Goal: Use online tool/utility: Utilize a website feature to perform a specific function

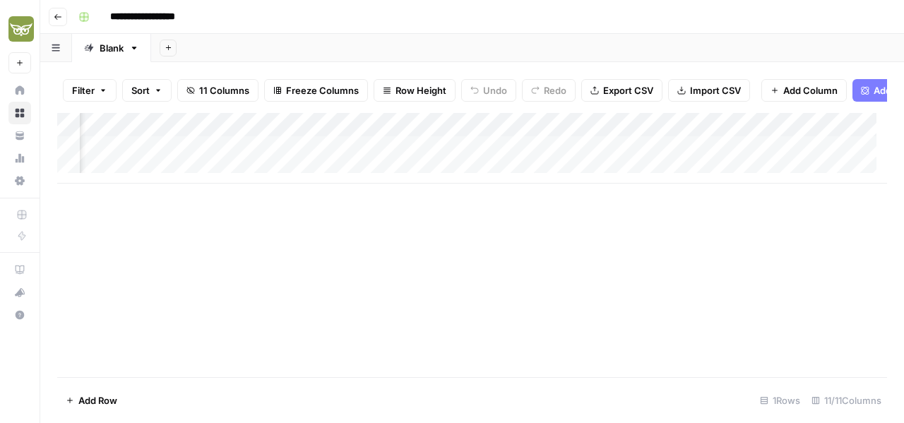
scroll to position [0, 236]
click at [421, 156] on div "Add Column" at bounding box center [472, 148] width 830 height 71
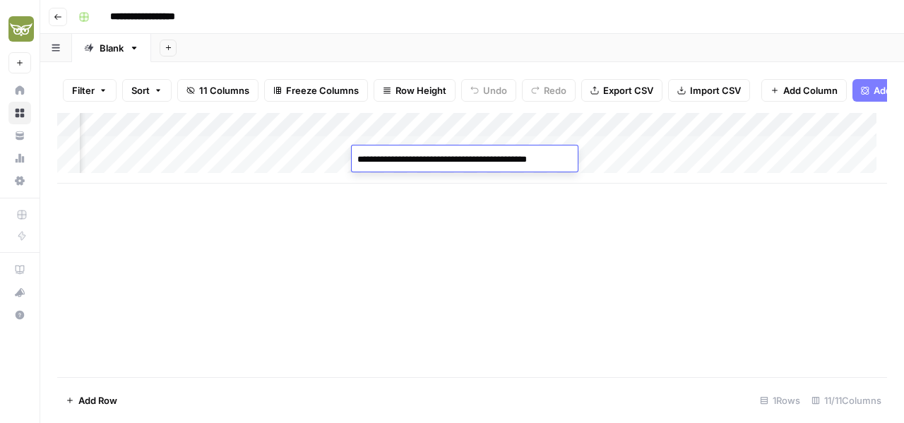
click at [507, 176] on textarea "**********" at bounding box center [468, 167] width 233 height 34
type textarea "**********"
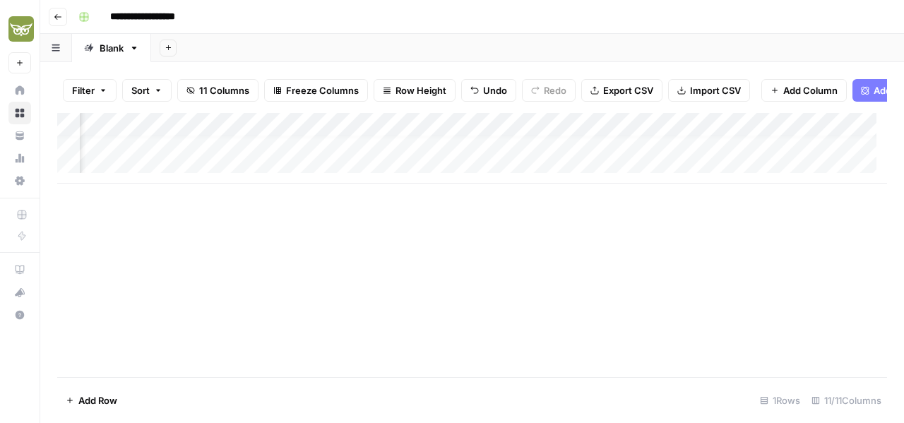
scroll to position [11, 236]
click at [526, 251] on div "Add Column" at bounding box center [472, 245] width 830 height 264
click at [131, 153] on div "Add Column" at bounding box center [472, 148] width 830 height 71
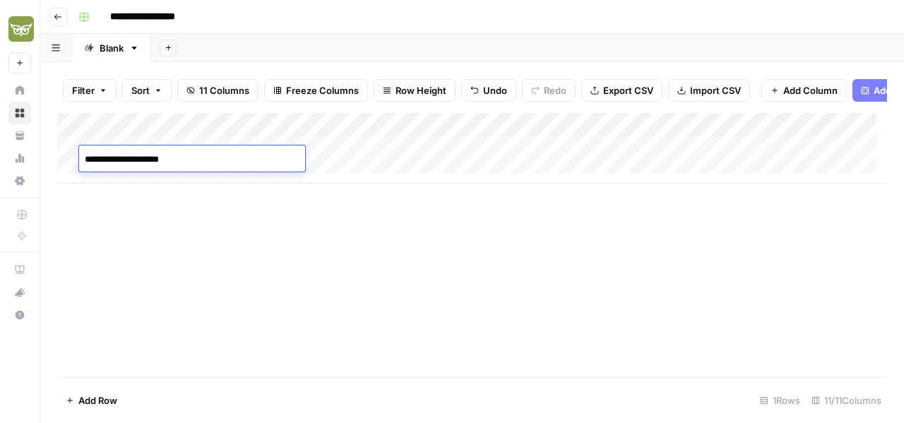
type textarea "**********"
click at [319, 248] on div "Add Column" at bounding box center [472, 245] width 830 height 264
click at [285, 156] on div "Add Column" at bounding box center [472, 148] width 830 height 71
click at [379, 155] on div "Add Column" at bounding box center [472, 148] width 830 height 71
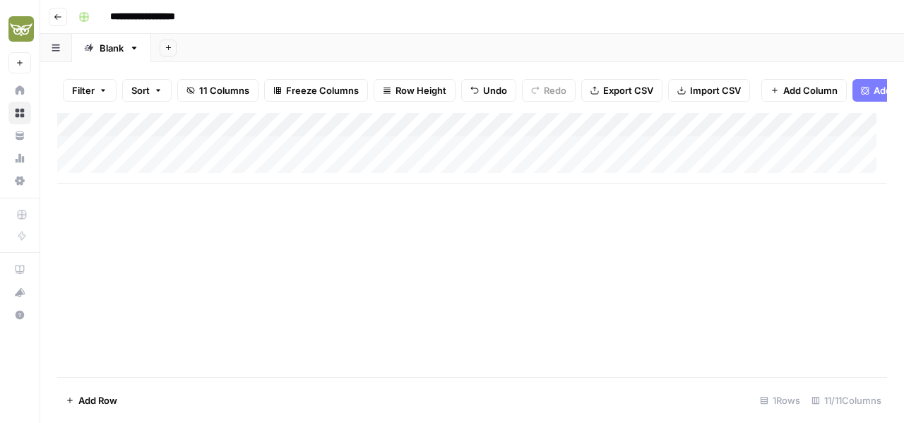
click at [483, 259] on div "Add Column" at bounding box center [472, 245] width 830 height 264
click at [526, 160] on div "Add Column" at bounding box center [472, 148] width 830 height 71
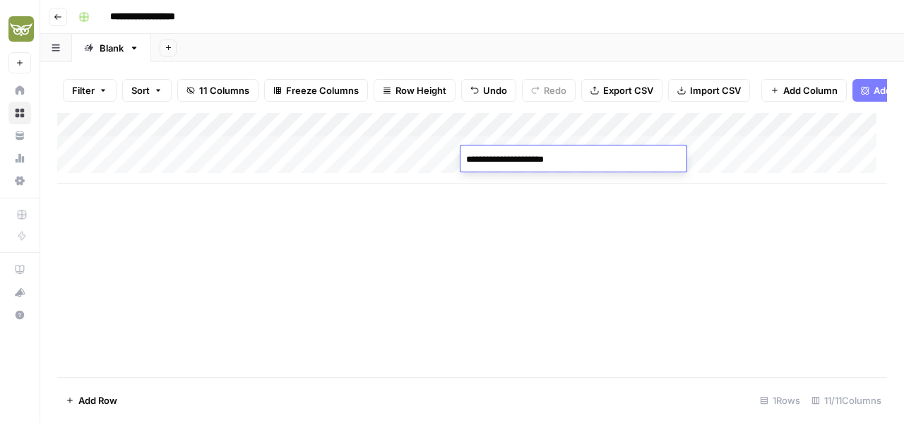
type textarea "**********"
click at [530, 253] on div "Add Column" at bounding box center [472, 245] width 830 height 264
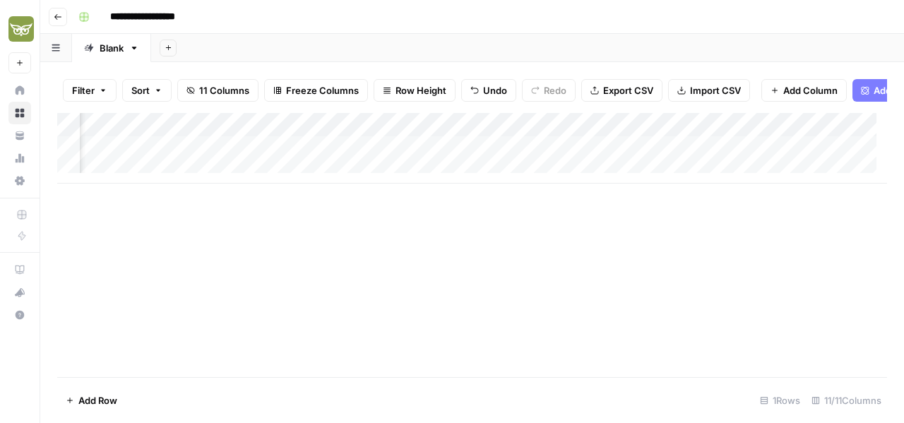
scroll to position [0, 418]
click at [598, 148] on div "Add Column" at bounding box center [472, 148] width 830 height 71
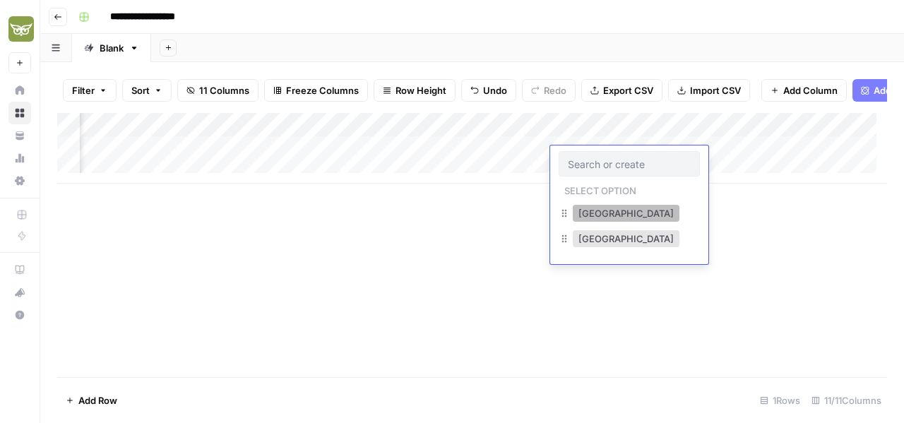
click at [603, 211] on button "[GEOGRAPHIC_DATA]" at bounding box center [626, 213] width 107 height 17
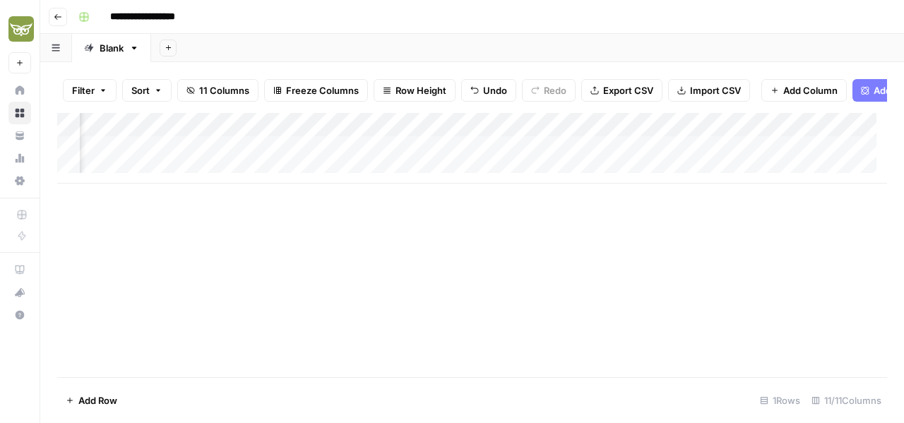
click at [613, 270] on div "Add Column" at bounding box center [472, 245] width 830 height 264
click at [496, 156] on div "Add Column" at bounding box center [472, 148] width 830 height 71
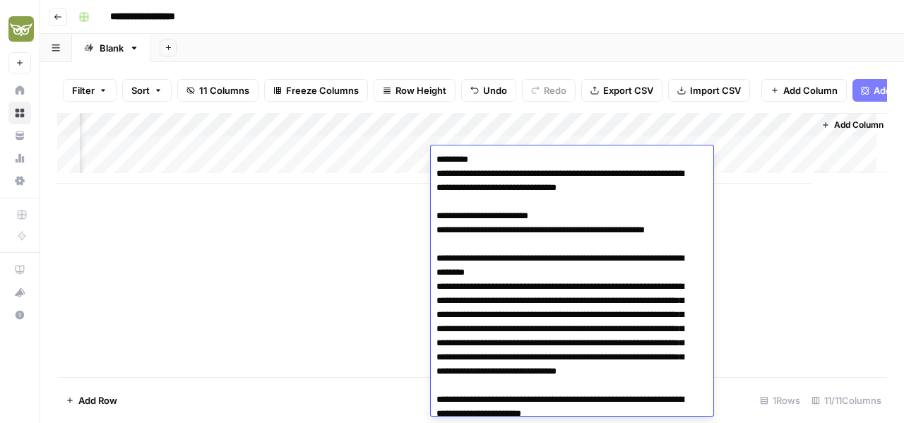
scroll to position [2861, 0]
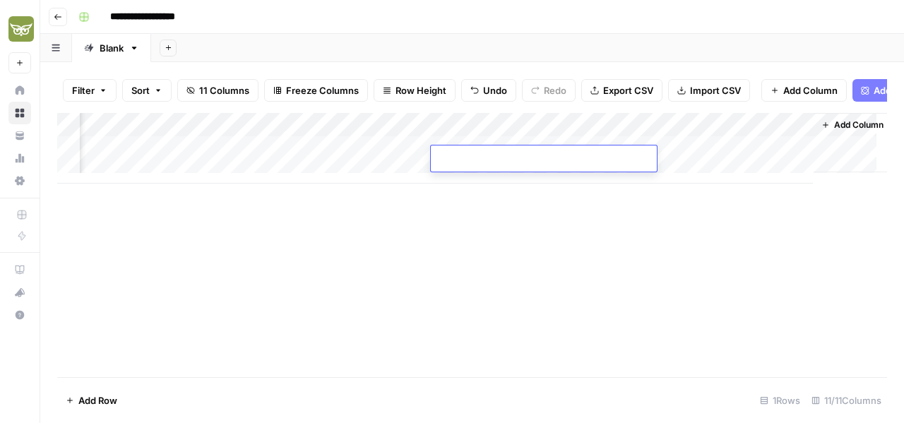
type textarea "**********"
click at [374, 259] on div "Add Column" at bounding box center [472, 245] width 830 height 264
click at [478, 158] on div "Add Column" at bounding box center [472, 148] width 830 height 71
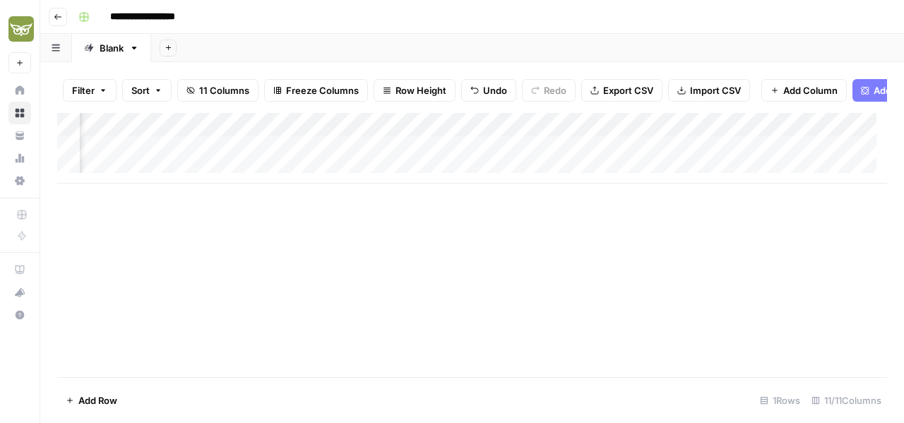
click at [478, 158] on div "Add Column" at bounding box center [472, 148] width 830 height 71
click at [488, 240] on div "Add Column" at bounding box center [472, 245] width 830 height 264
click at [307, 153] on div "Add Column" at bounding box center [472, 148] width 830 height 71
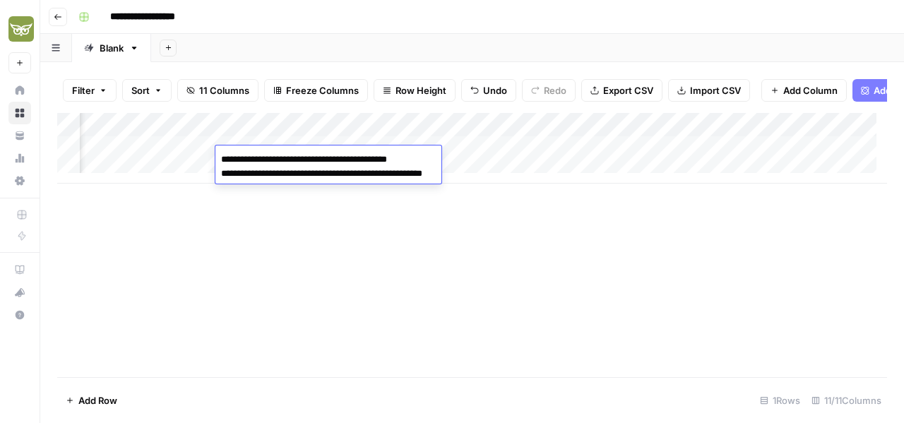
type textarea "**********"
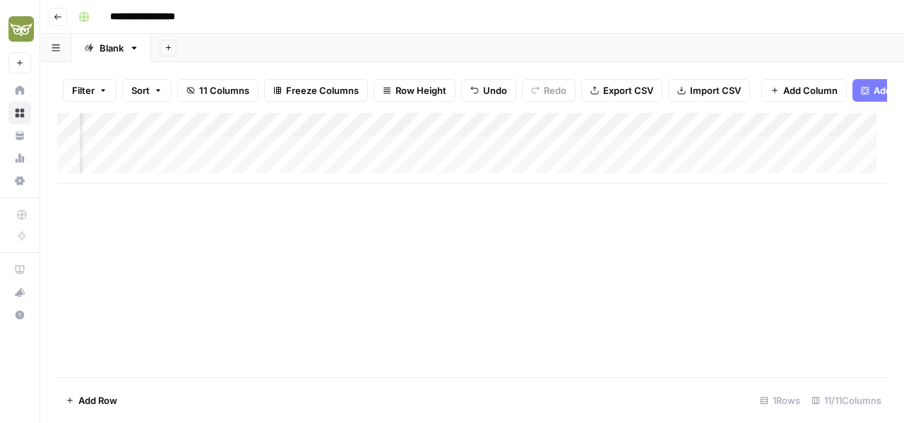
click at [343, 238] on div "Add Column" at bounding box center [472, 245] width 830 height 264
click at [314, 162] on div "Add Column" at bounding box center [472, 148] width 830 height 71
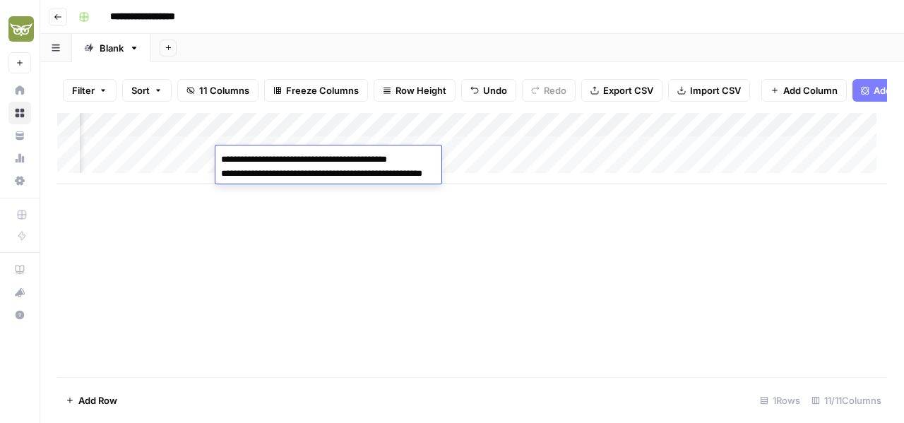
click at [314, 162] on textarea "**********" at bounding box center [350, 167] width 271 height 34
click at [364, 239] on div "Add Column" at bounding box center [472, 245] width 830 height 264
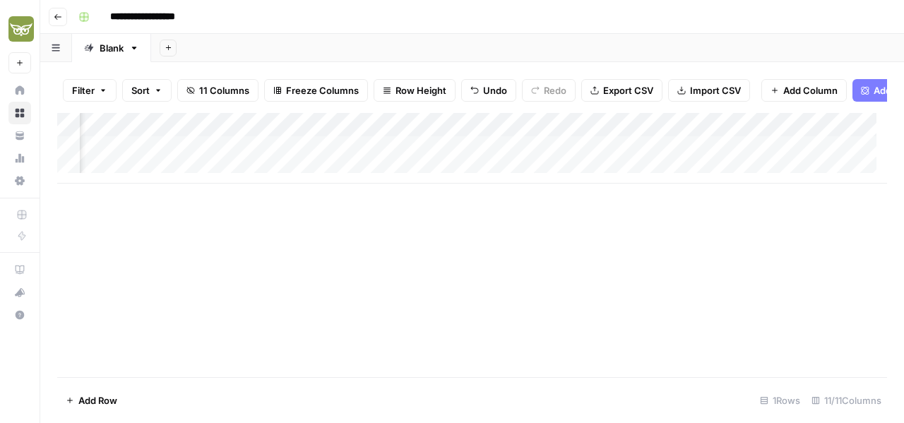
scroll to position [0, 497]
click at [622, 155] on div "Add Column" at bounding box center [472, 148] width 830 height 71
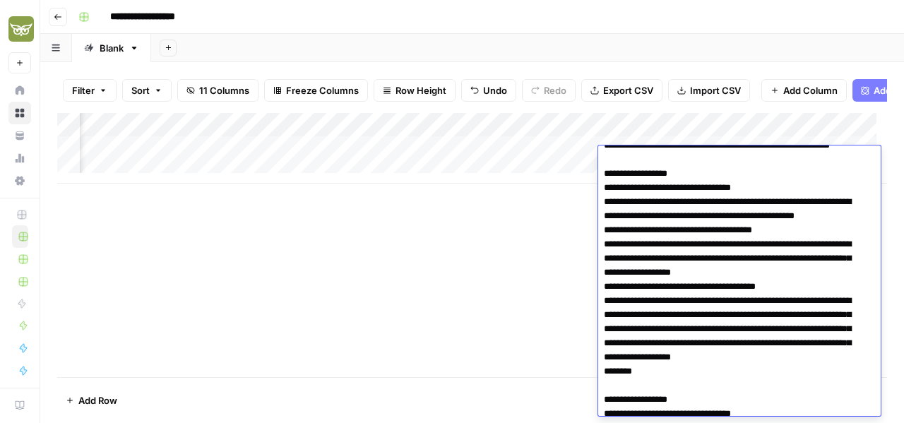
scroll to position [353, 0]
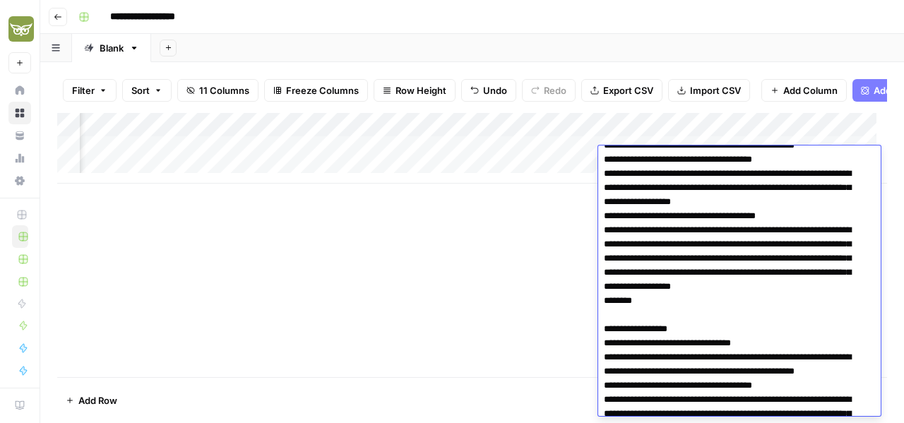
click at [476, 265] on div "Add Column" at bounding box center [472, 245] width 830 height 264
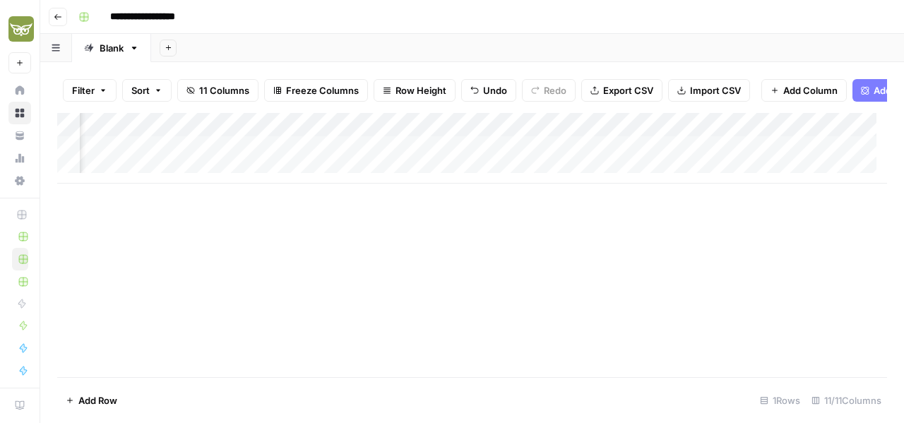
click at [401, 136] on div "Add Column" at bounding box center [472, 148] width 830 height 71
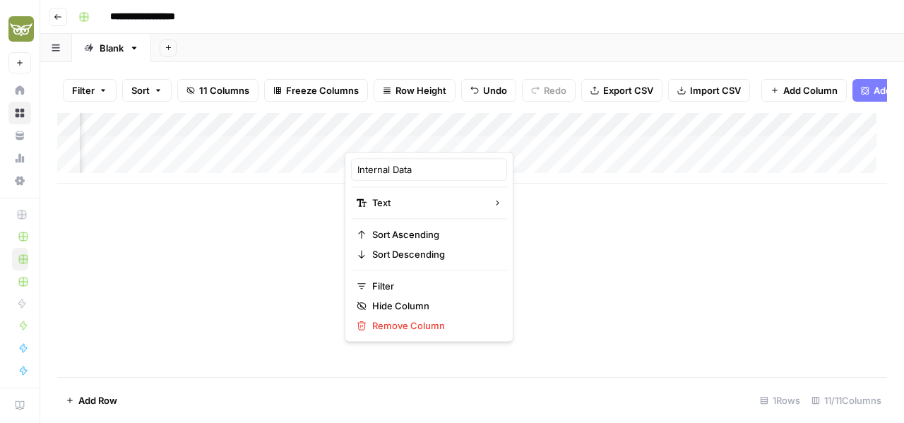
click at [302, 245] on div "Add Column" at bounding box center [472, 245] width 830 height 264
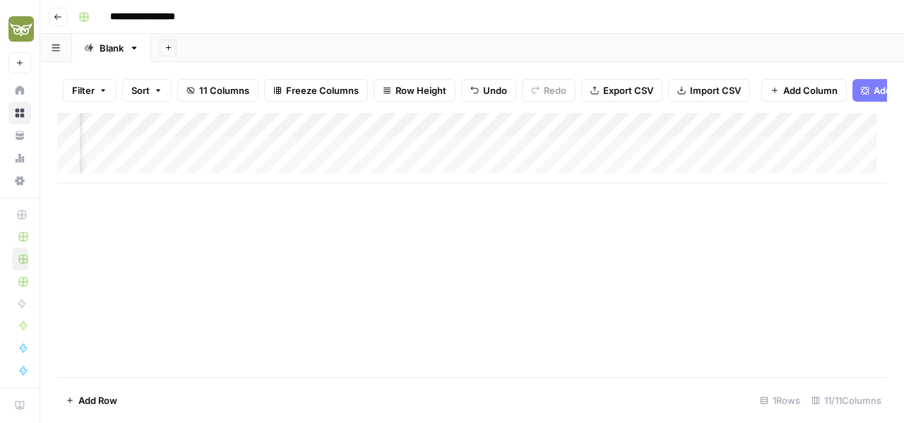
click at [286, 167] on div "Add Column" at bounding box center [472, 148] width 830 height 71
click at [607, 161] on div "Add Column" at bounding box center [472, 148] width 830 height 71
click at [601, 155] on div "Add Column" at bounding box center [472, 148] width 830 height 71
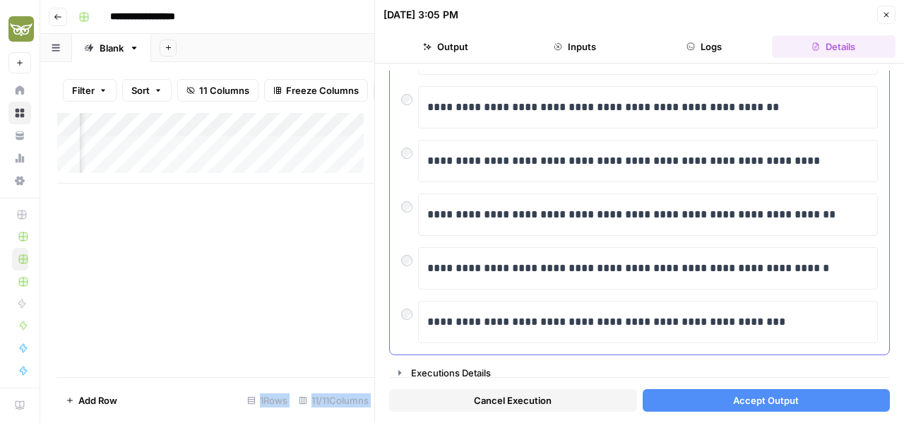
scroll to position [360, 0]
click at [261, 266] on div "Add Column" at bounding box center [215, 245] width 317 height 264
click at [226, 162] on div "Add Column" at bounding box center [215, 148] width 317 height 71
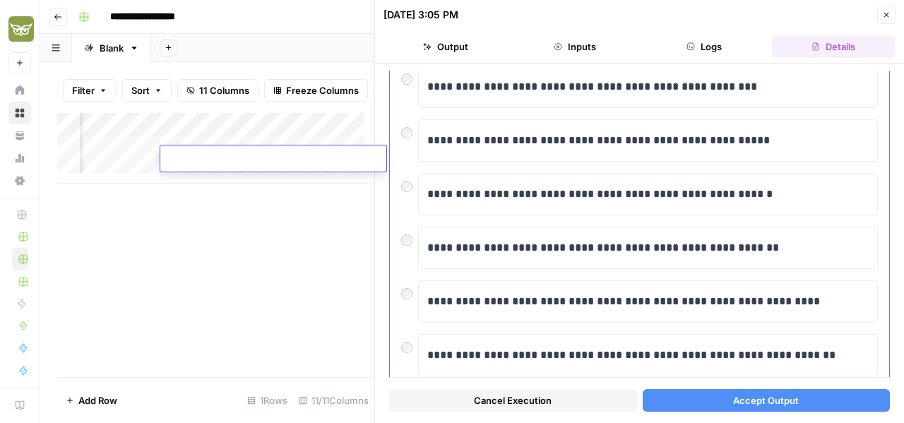
scroll to position [0, 0]
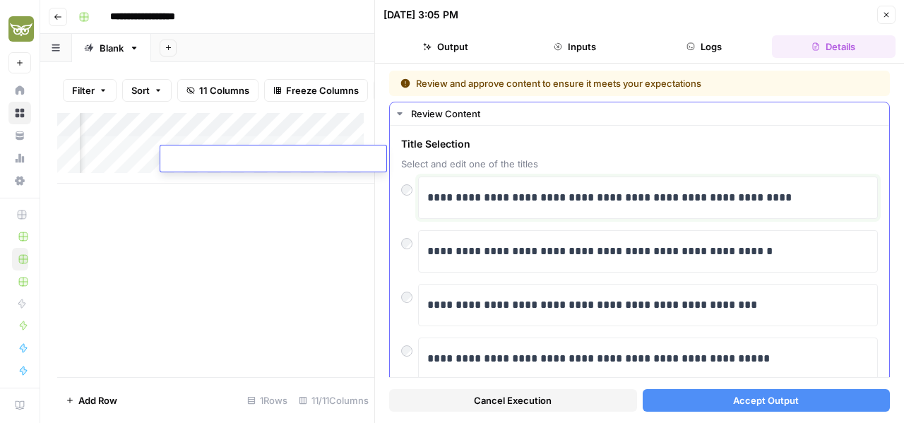
click at [571, 203] on p "**********" at bounding box center [643, 198] width 432 height 18
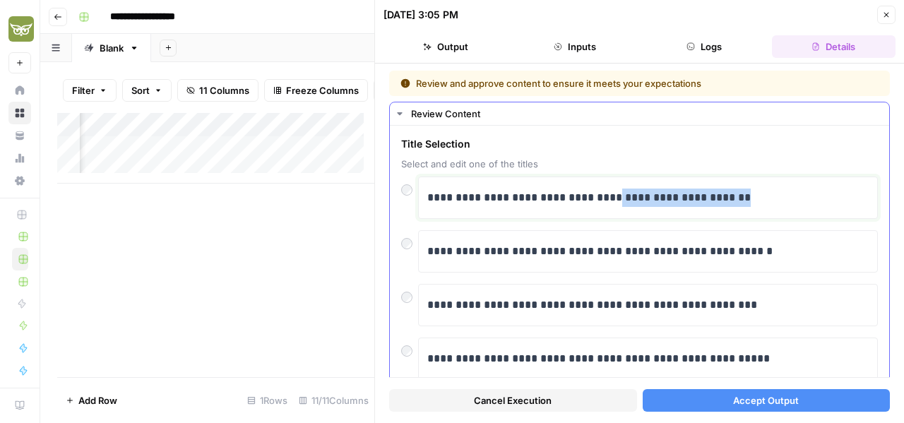
drag, startPoint x: 802, startPoint y: 198, endPoint x: 624, endPoint y: 197, distance: 177.3
click at [624, 197] on p "**********" at bounding box center [643, 198] width 432 height 18
click at [764, 401] on span "Accept Output" at bounding box center [766, 400] width 66 height 14
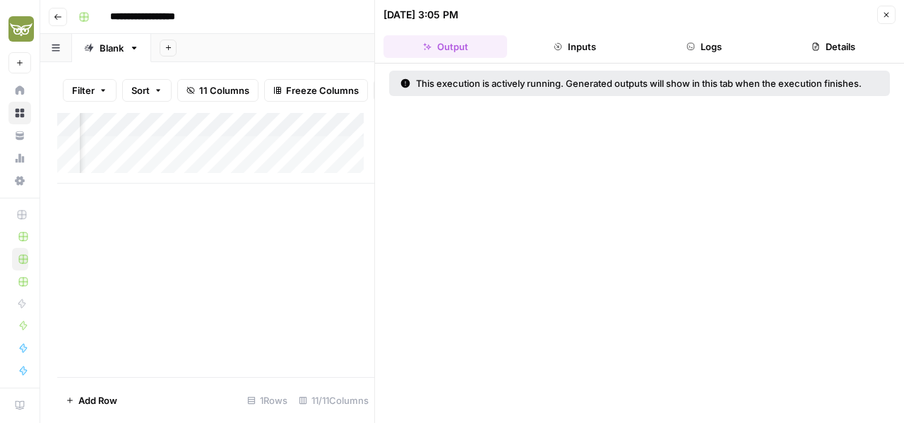
click at [886, 17] on icon "button" at bounding box center [886, 15] width 8 height 8
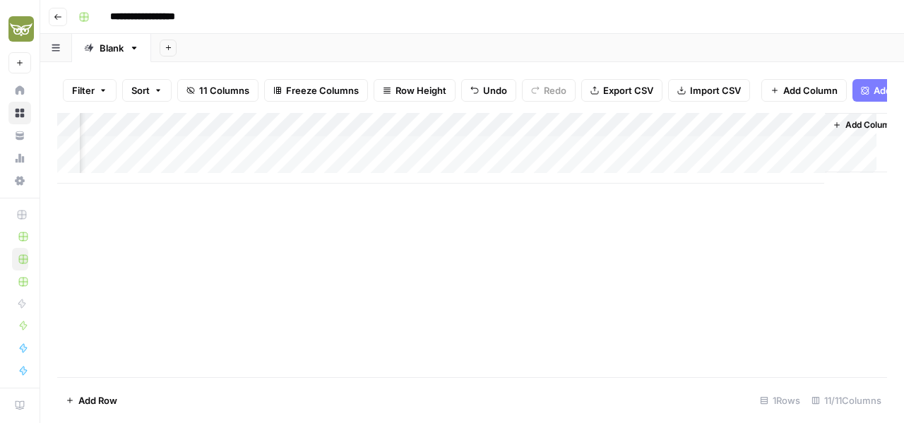
scroll to position [0, 681]
click at [595, 161] on div "Add Column" at bounding box center [472, 148] width 830 height 71
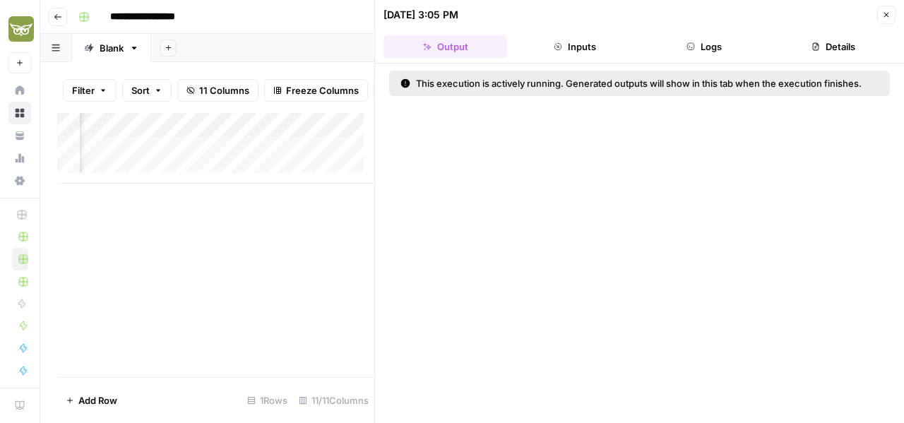
click at [583, 52] on button "Inputs" at bounding box center [575, 46] width 124 height 23
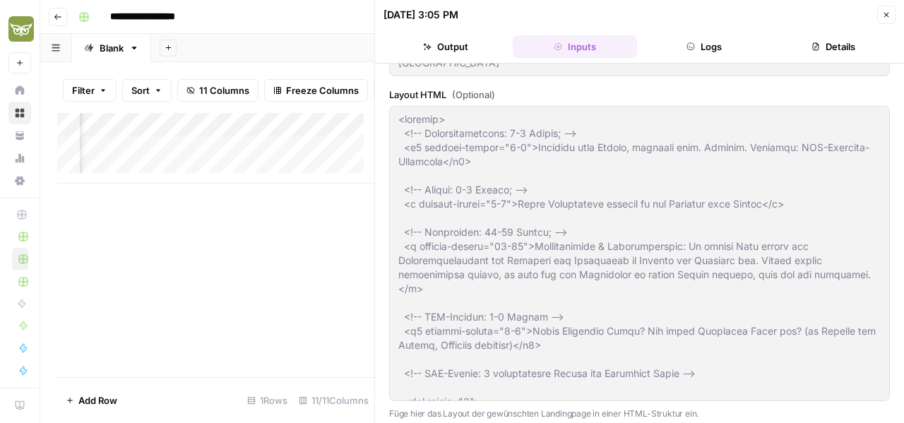
scroll to position [529, 0]
type input "[URL][DOMAIN_NAME][DOMAIN_NAME]"
click at [705, 49] on button "Logs" at bounding box center [705, 46] width 124 height 23
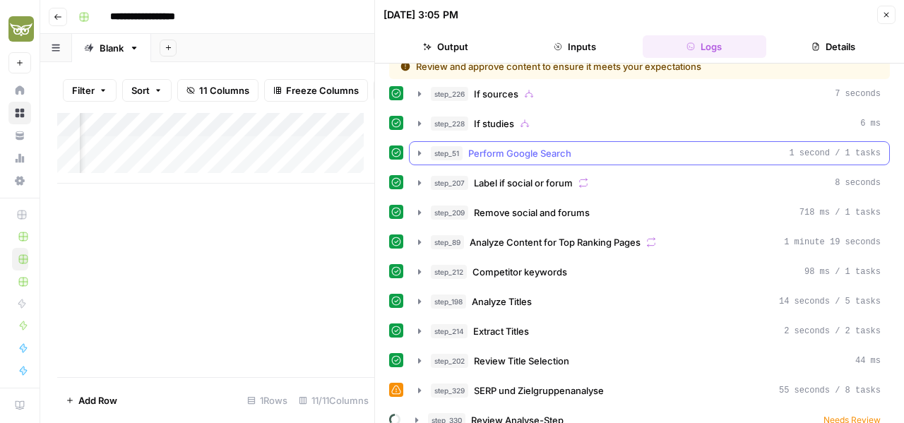
scroll to position [27, 0]
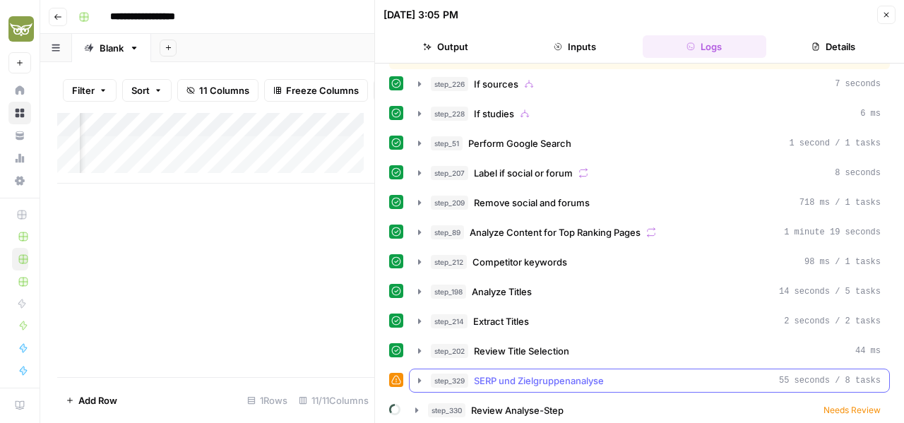
click at [418, 378] on icon "button" at bounding box center [419, 380] width 3 height 5
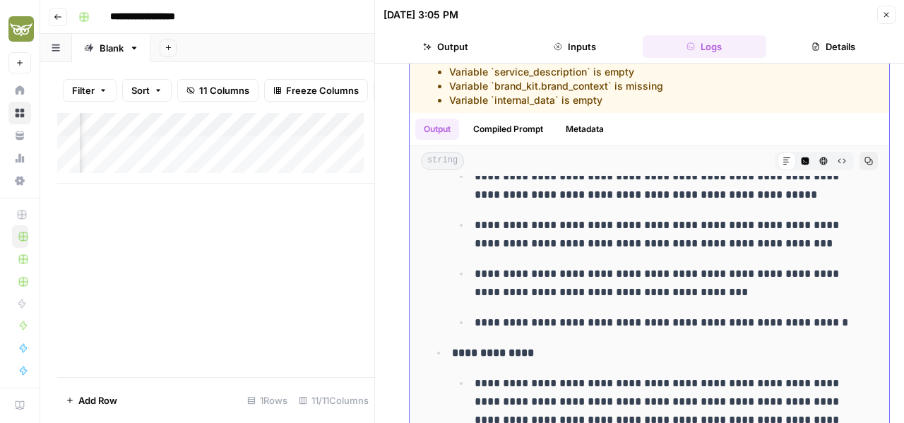
scroll to position [3037, 0]
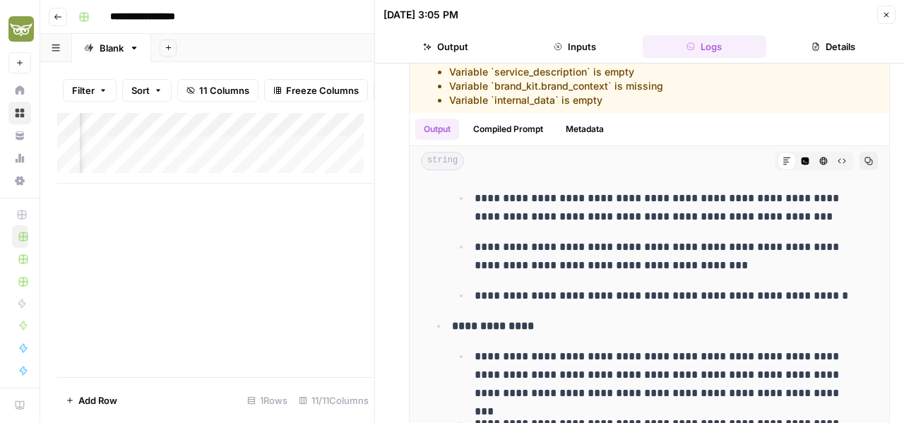
click at [882, 18] on icon "button" at bounding box center [886, 15] width 8 height 8
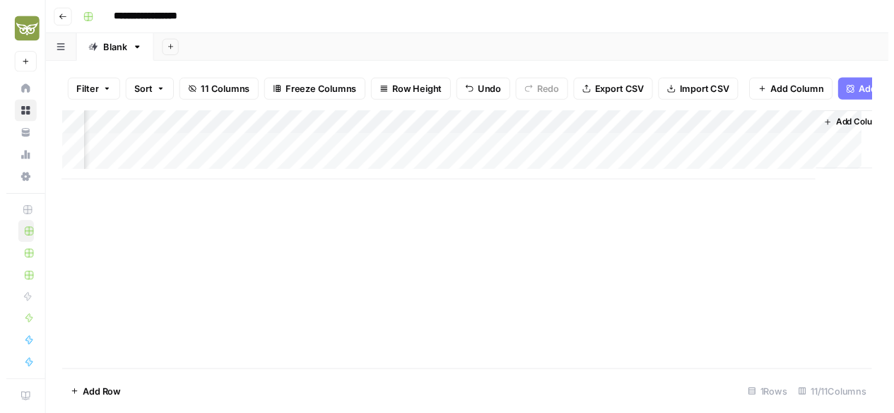
scroll to position [0, 681]
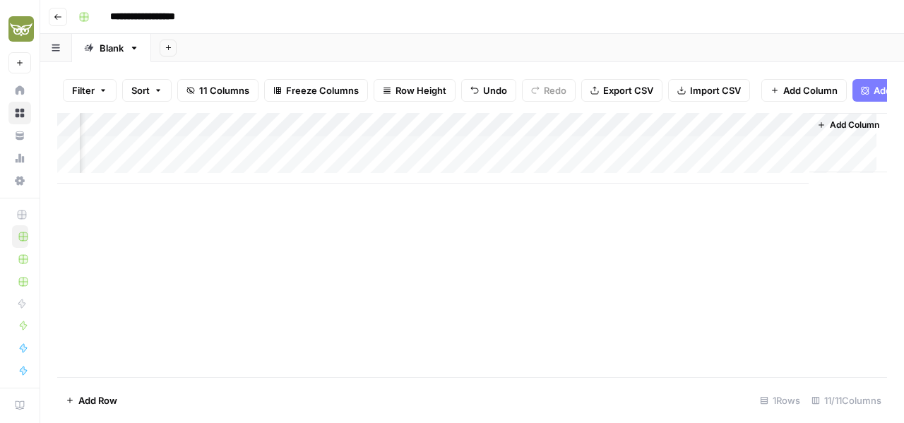
click at [596, 158] on div "Add Column" at bounding box center [472, 148] width 830 height 71
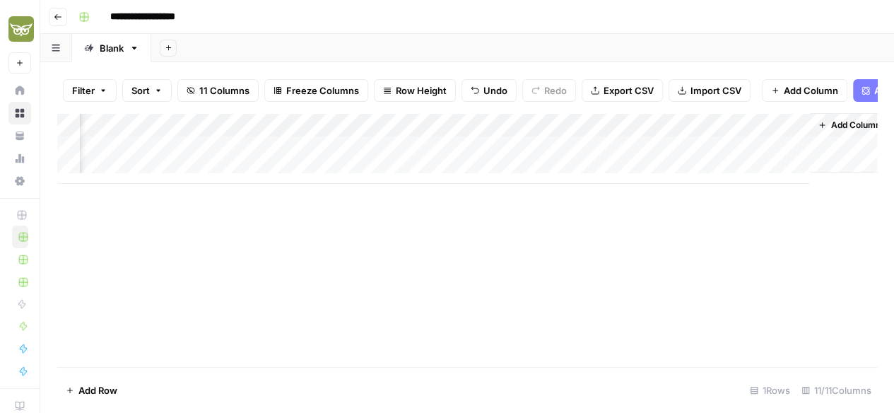
click at [596, 158] on div at bounding box center [606, 159] width 129 height 26
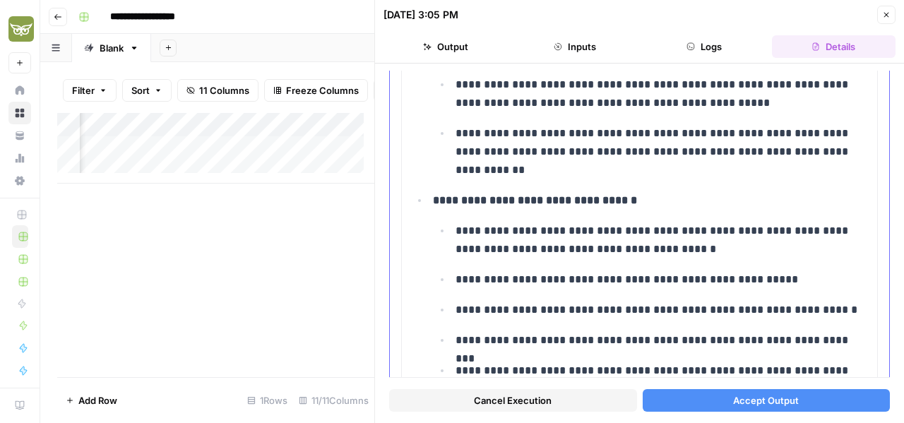
scroll to position [3320, 0]
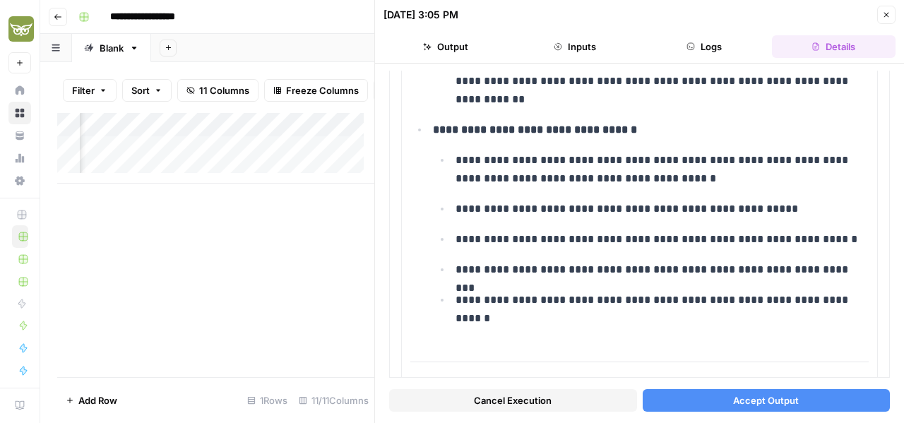
click at [743, 402] on span "Accept Output" at bounding box center [766, 400] width 66 height 14
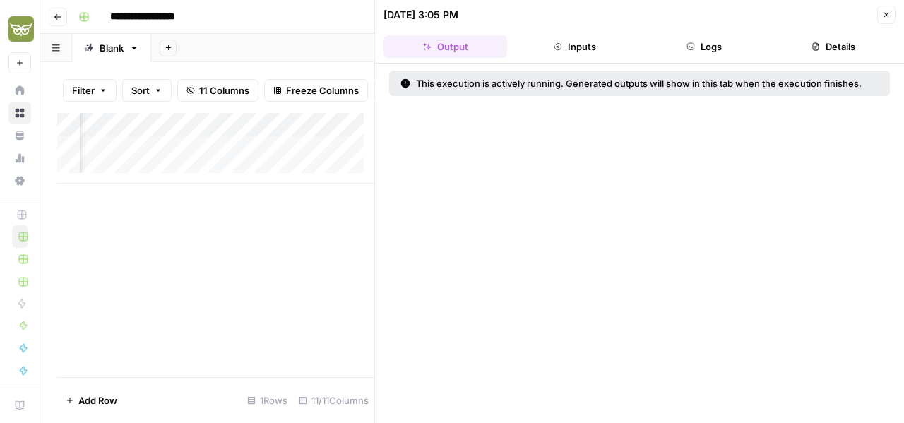
click at [882, 17] on button "Close" at bounding box center [886, 15] width 18 height 18
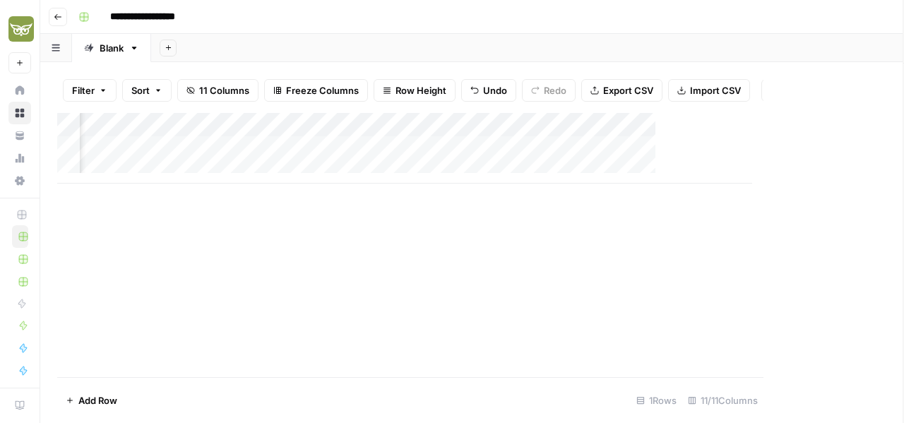
scroll to position [0, 664]
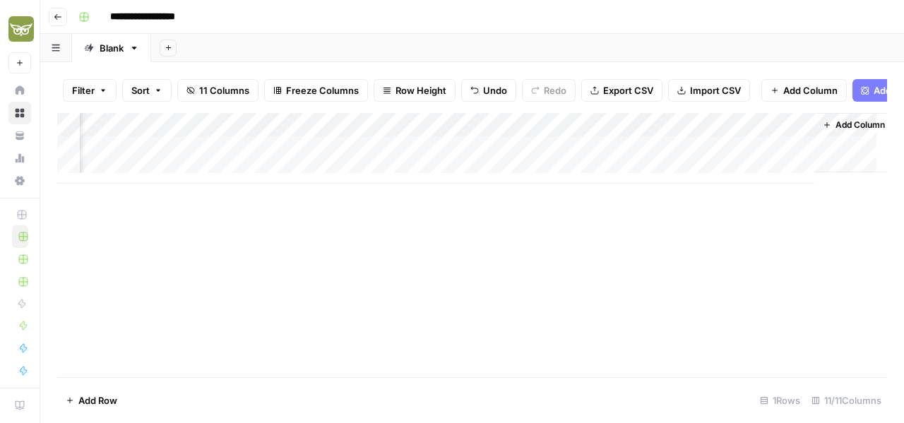
click at [616, 161] on div "Add Column" at bounding box center [472, 148] width 830 height 71
click at [616, 161] on div at bounding box center [623, 159] width 129 height 26
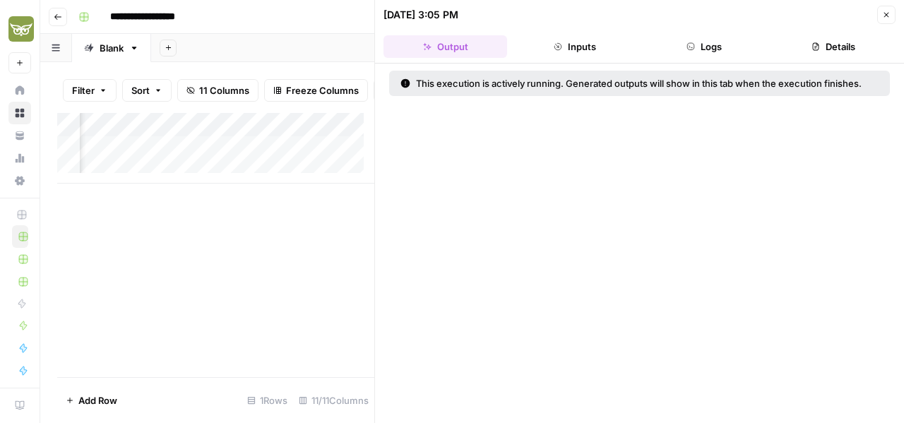
click at [604, 49] on button "Inputs" at bounding box center [575, 46] width 124 height 23
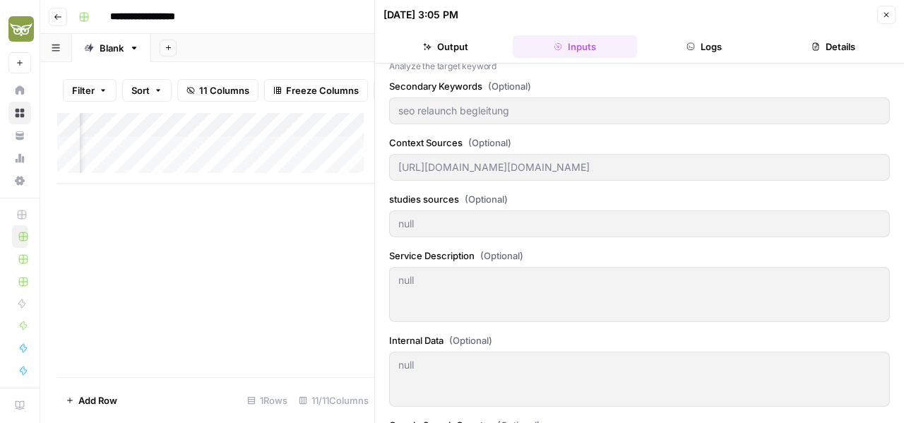
type input "[URL][DOMAIN_NAME][DOMAIN_NAME]"
click at [702, 52] on button "Logs" at bounding box center [705, 46] width 124 height 23
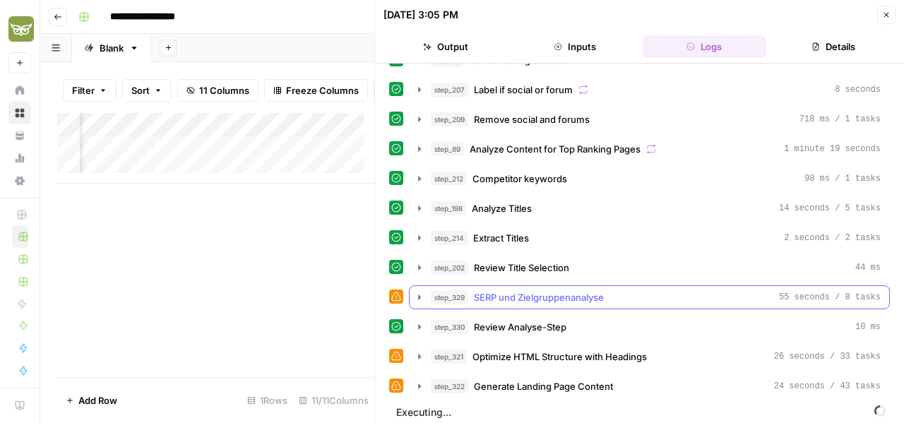
click at [415, 295] on icon "button" at bounding box center [419, 297] width 11 height 11
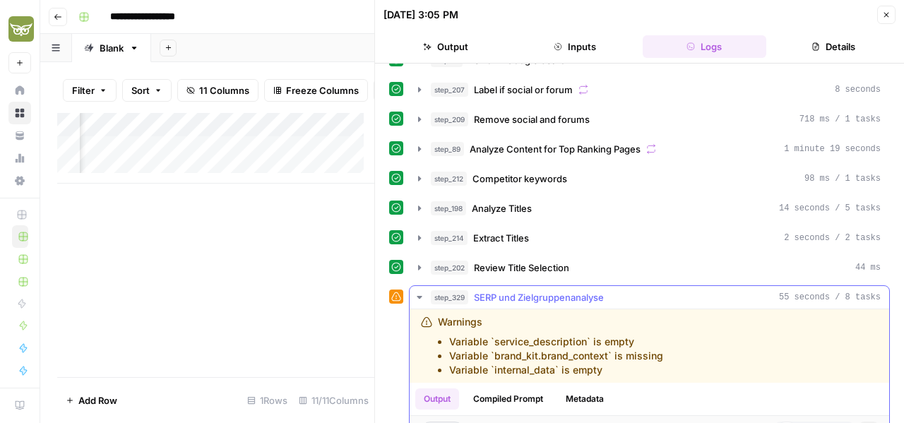
click at [416, 295] on icon "button" at bounding box center [419, 297] width 11 height 11
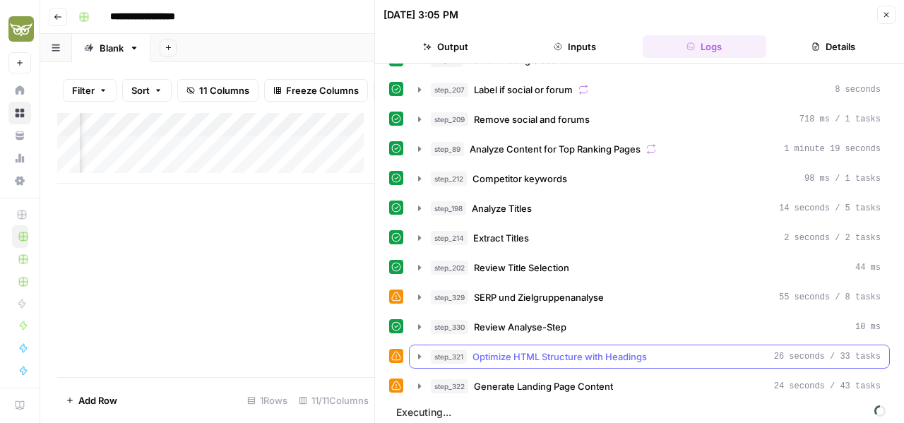
click at [417, 351] on icon "button" at bounding box center [419, 356] width 11 height 11
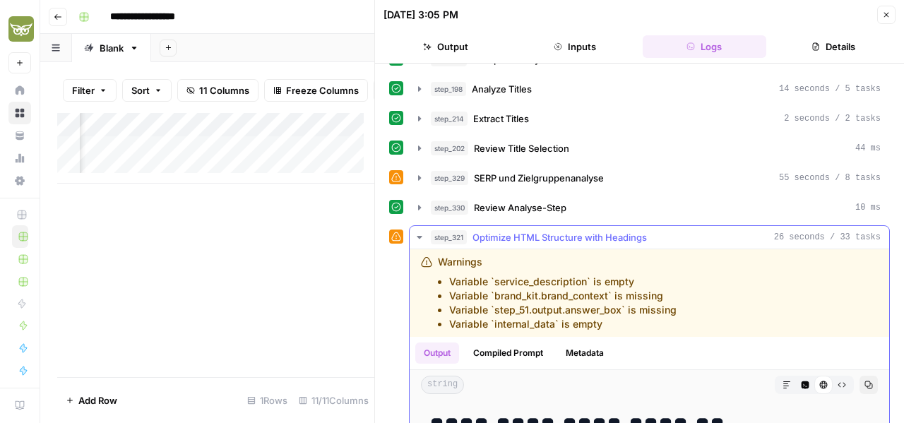
scroll to position [223, 0]
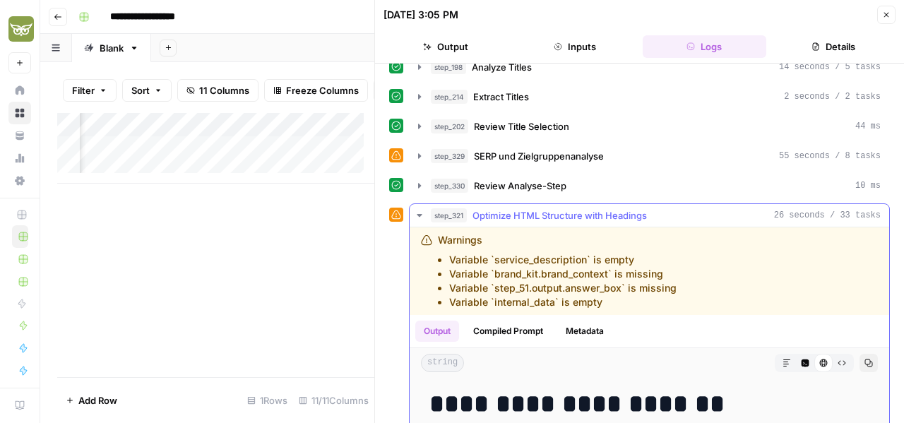
click at [417, 212] on icon "button" at bounding box center [419, 215] width 11 height 11
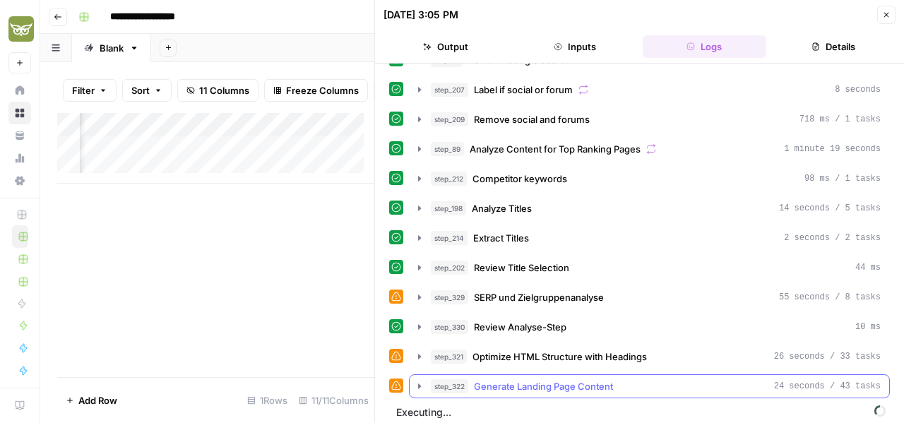
click at [420, 384] on icon "button" at bounding box center [419, 386] width 3 height 5
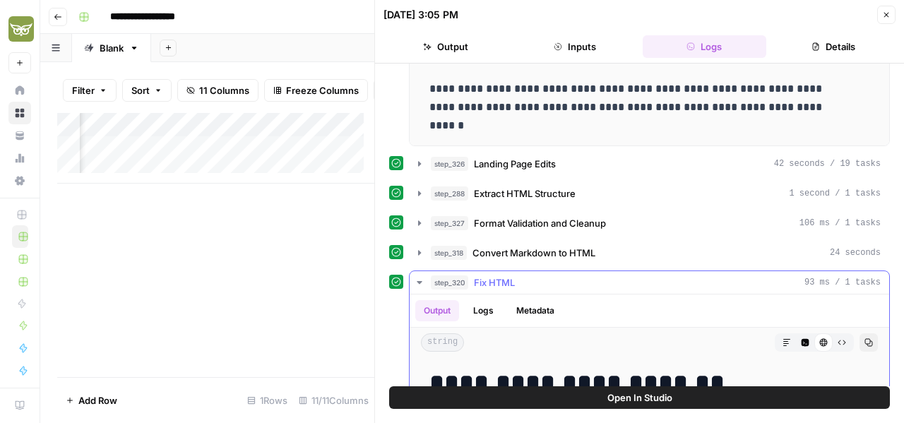
scroll to position [576, 0]
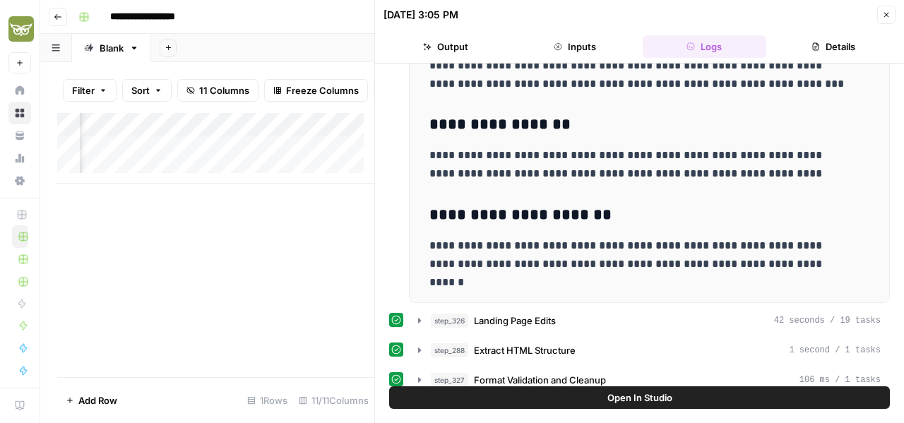
click at [889, 16] on icon "button" at bounding box center [886, 15] width 8 height 8
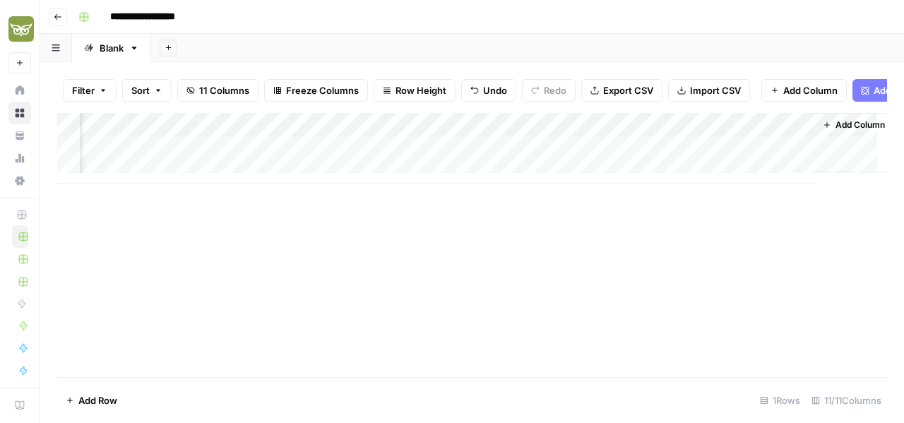
click at [720, 159] on div "Add Column" at bounding box center [472, 148] width 830 height 71
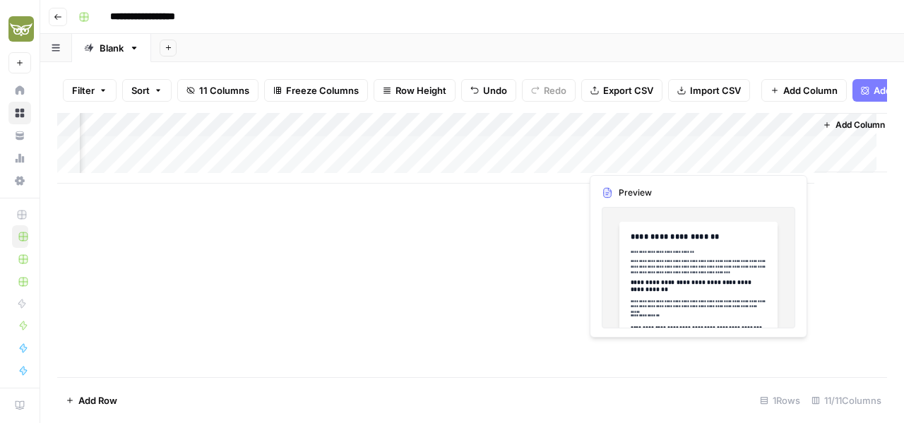
click at [720, 159] on div "Add Column" at bounding box center [472, 148] width 830 height 71
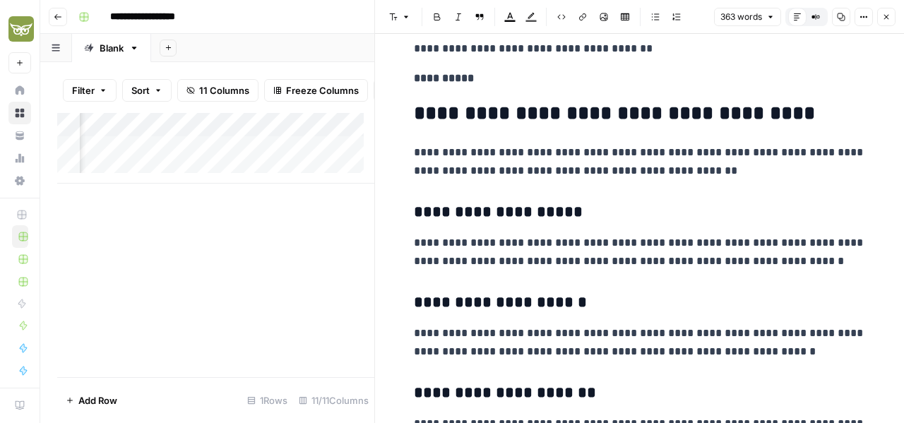
scroll to position [1201, 0]
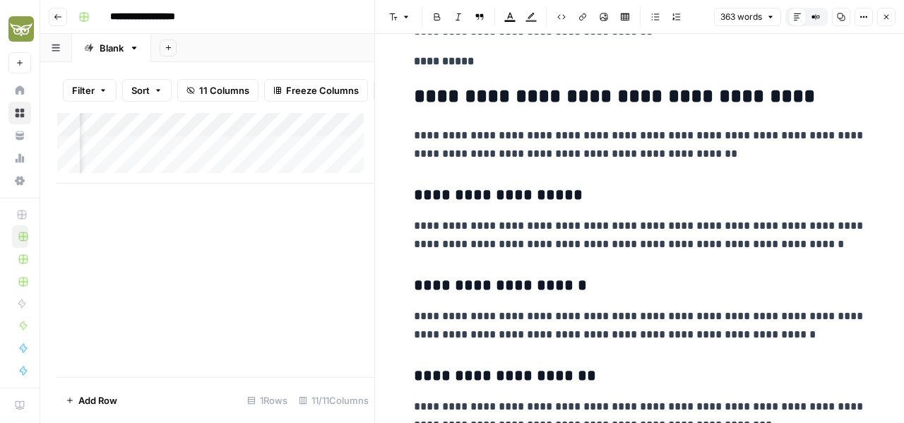
click at [891, 15] on button "Close" at bounding box center [886, 17] width 18 height 18
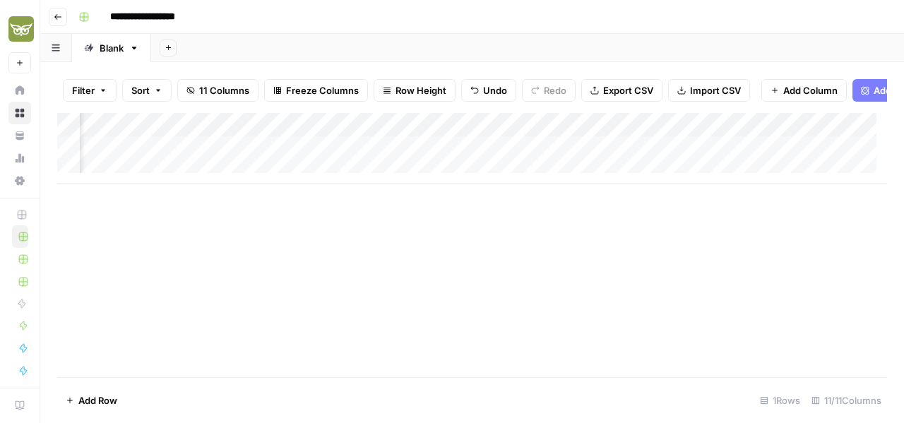
scroll to position [0, 129]
click at [622, 166] on div "Add Column" at bounding box center [472, 148] width 830 height 71
click at [638, 158] on textarea at bounding box center [699, 160] width 226 height 20
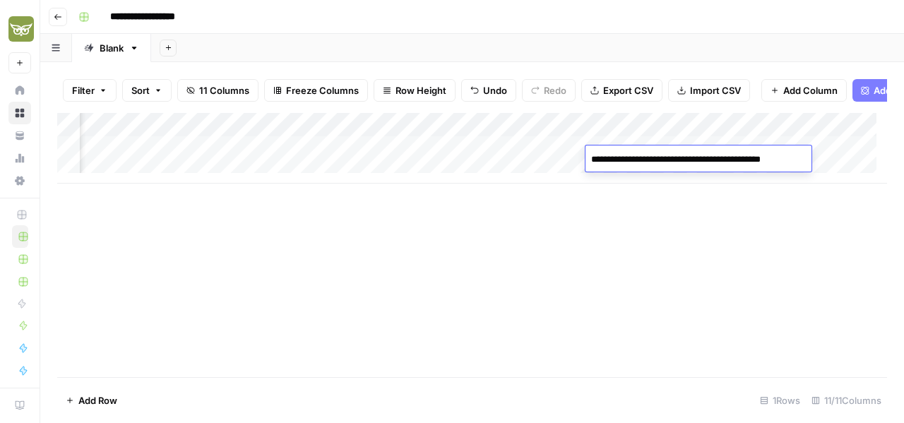
scroll to position [4326, 0]
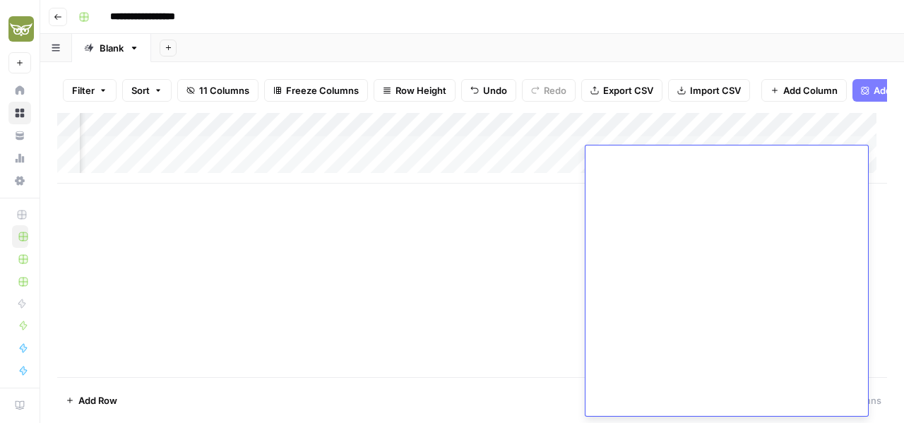
type textarea "**********"
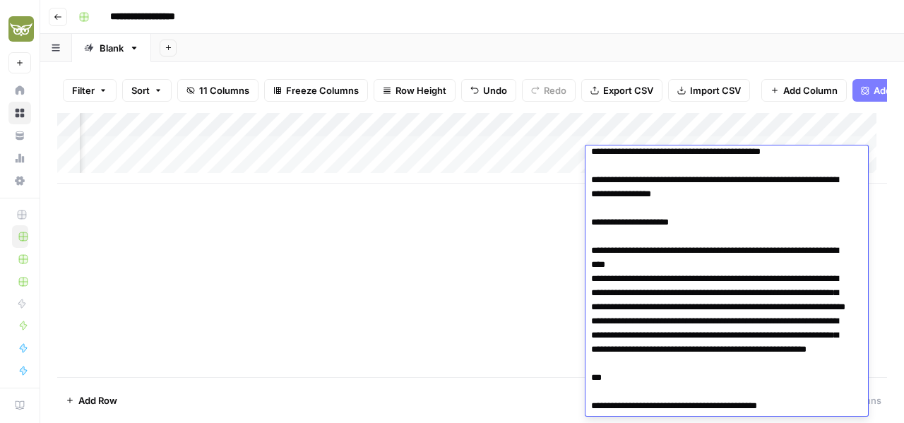
scroll to position [0, 0]
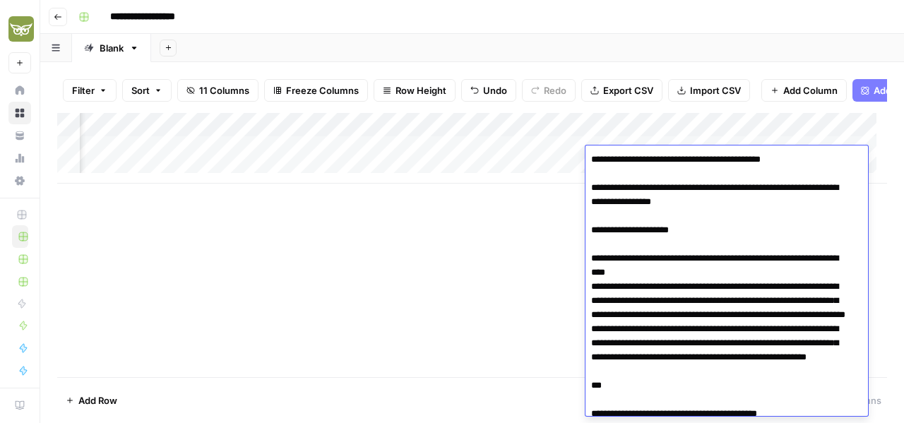
click at [398, 301] on div "Add Column" at bounding box center [472, 245] width 830 height 264
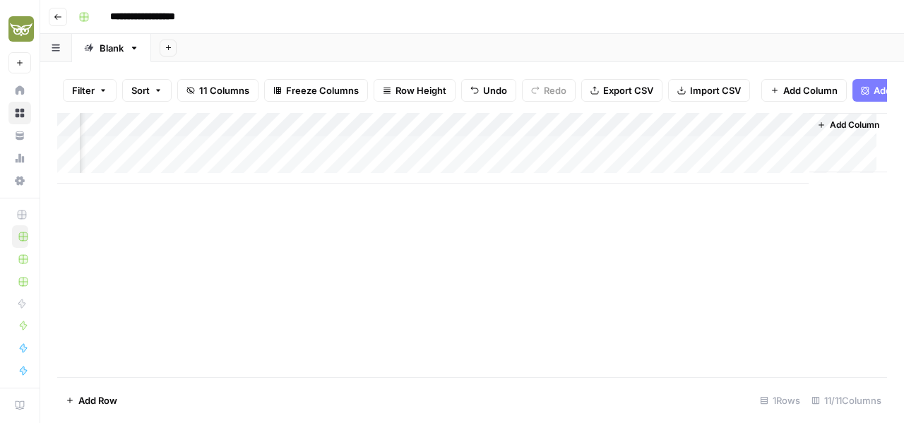
scroll to position [0, 681]
click at [476, 160] on div "Add Column" at bounding box center [472, 148] width 830 height 71
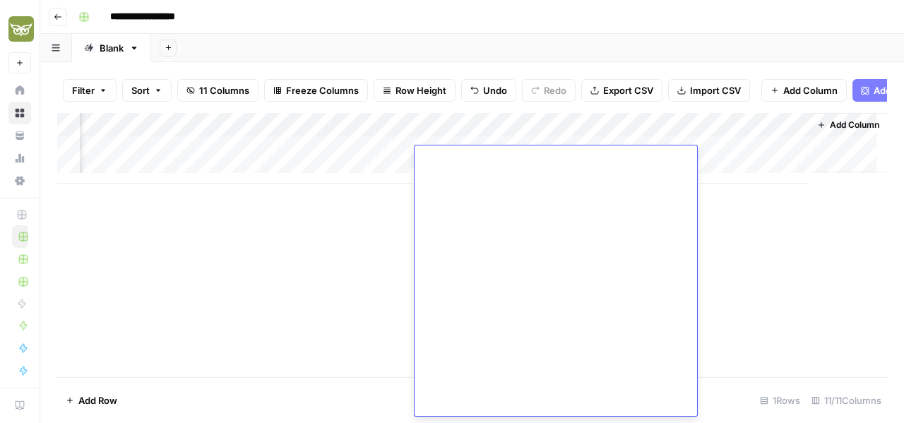
scroll to position [2381, 0]
click at [308, 279] on div "Add Column" at bounding box center [472, 245] width 830 height 264
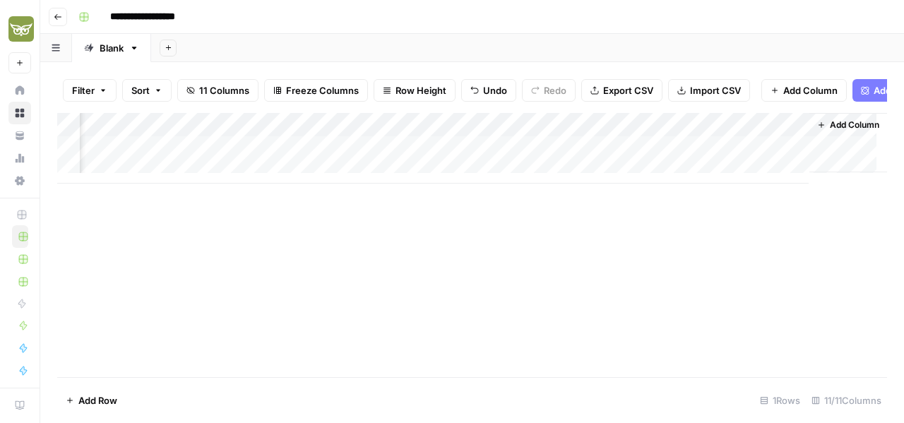
click at [475, 163] on div "Add Column" at bounding box center [472, 148] width 830 height 71
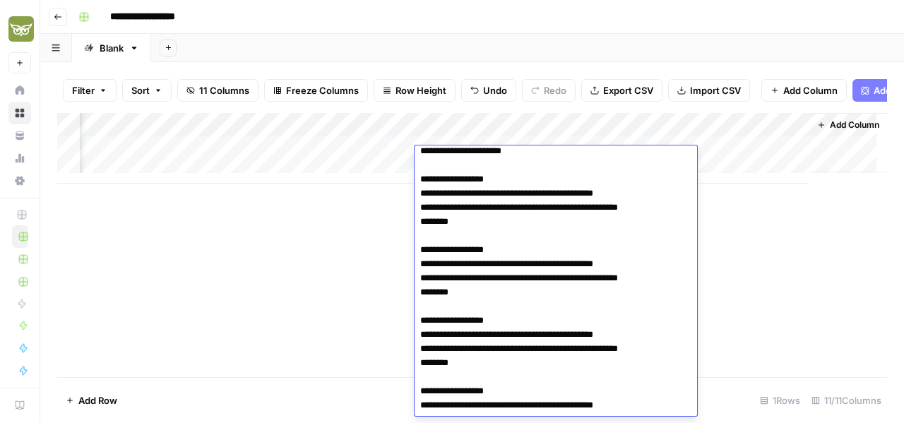
scroll to position [1887, 0]
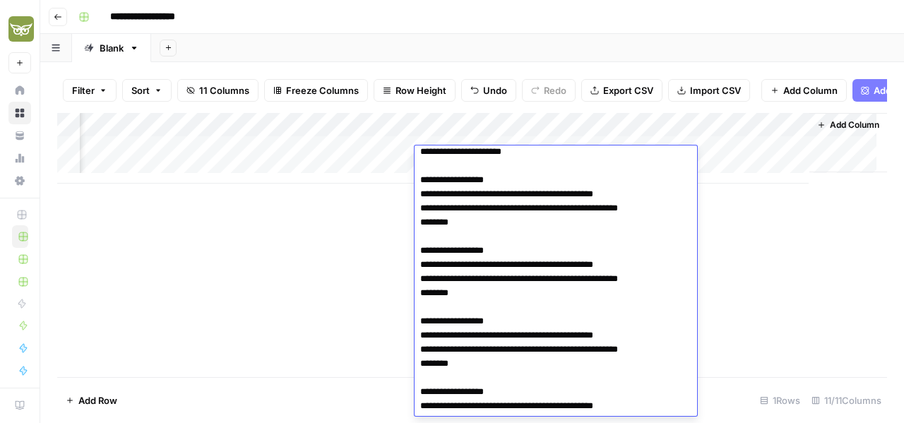
click at [794, 283] on div "Add Column" at bounding box center [472, 245] width 830 height 264
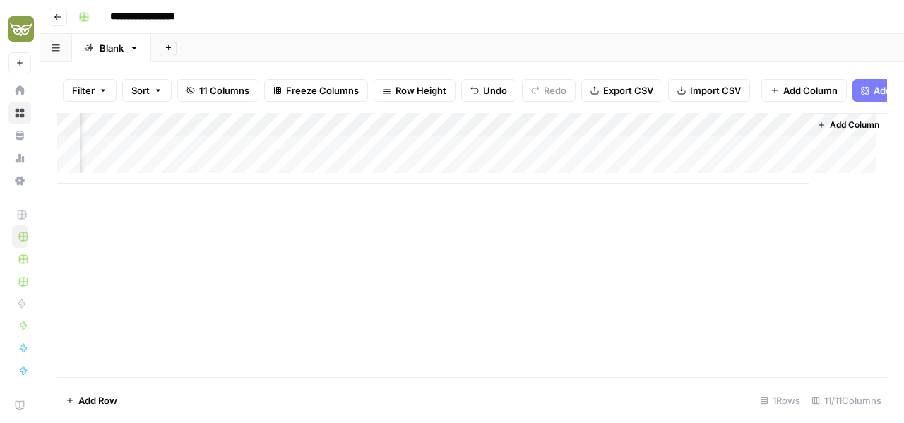
click at [713, 163] on div "Add Column" at bounding box center [472, 148] width 830 height 71
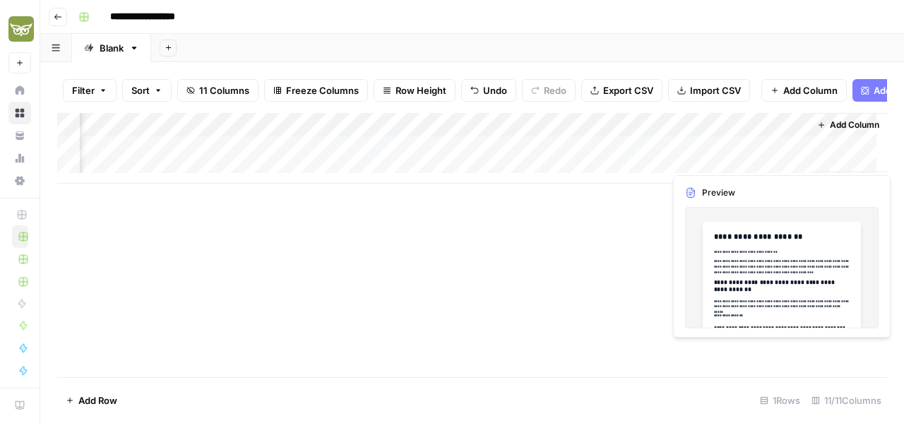
click at [713, 163] on div "Add Column" at bounding box center [472, 148] width 830 height 71
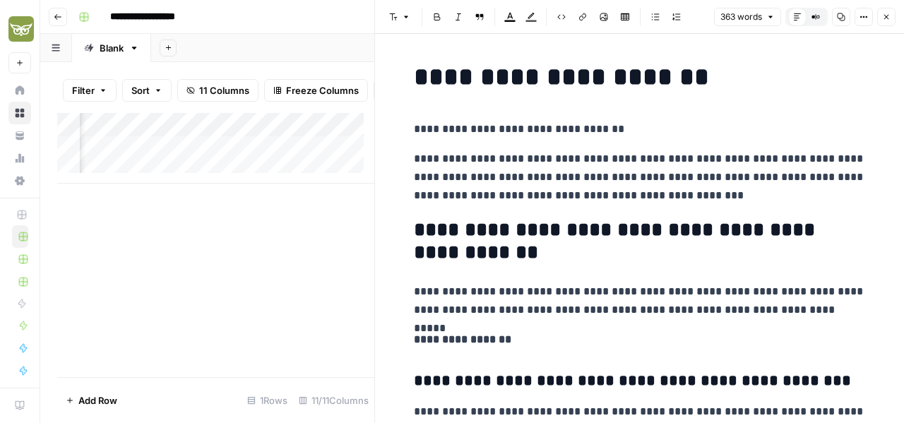
click at [732, 244] on h2 "**********" at bounding box center [640, 241] width 452 height 45
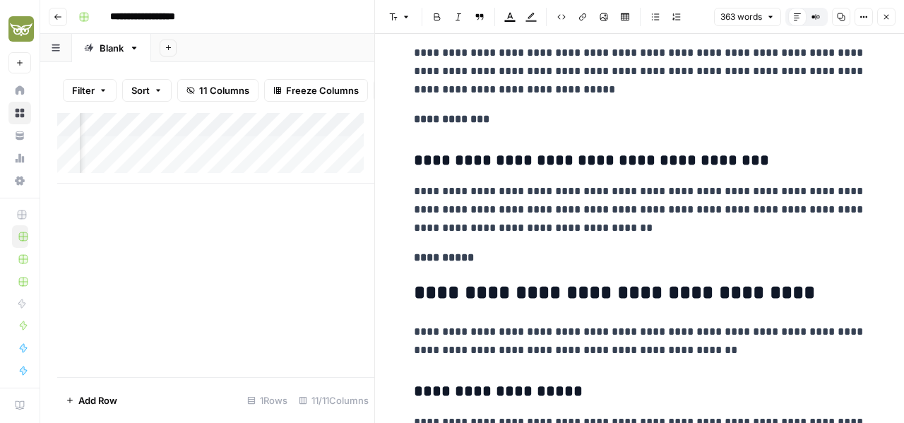
scroll to position [1019, 0]
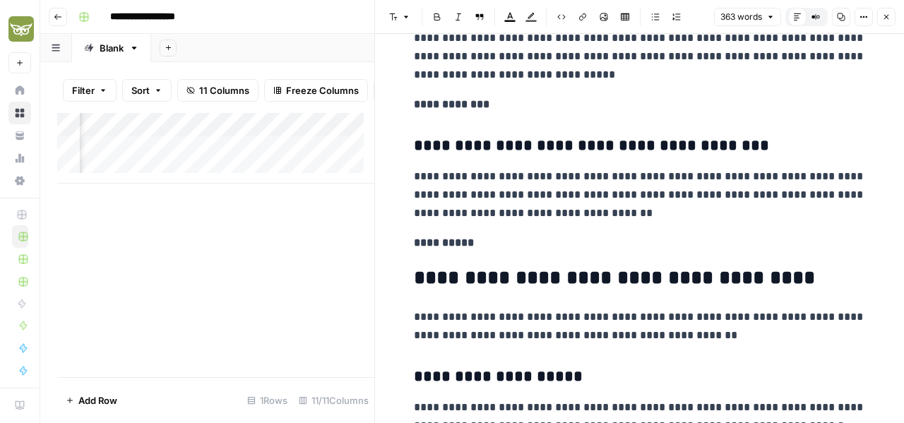
click at [886, 18] on icon "button" at bounding box center [886, 17] width 8 height 8
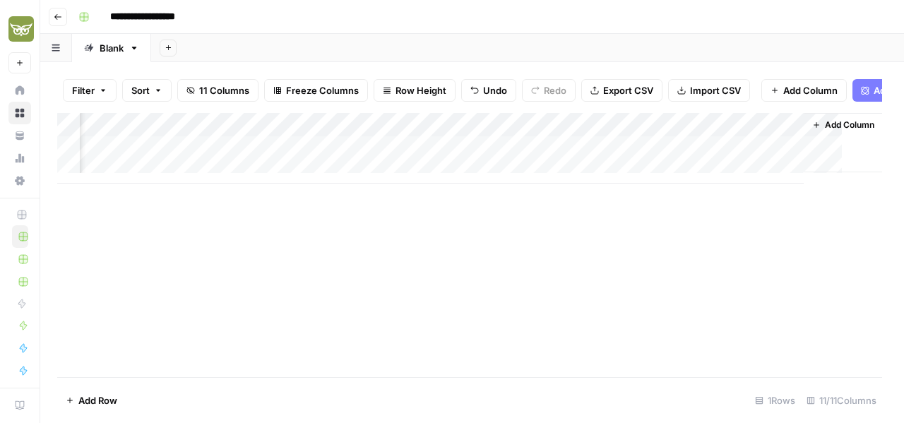
scroll to position [0, 664]
click at [490, 156] on div "Add Column" at bounding box center [472, 148] width 830 height 71
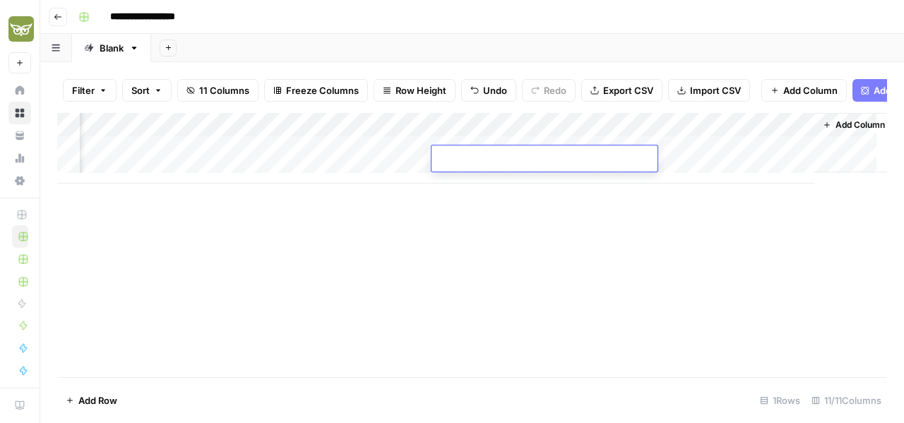
scroll to position [0, 0]
type textarea "**********"
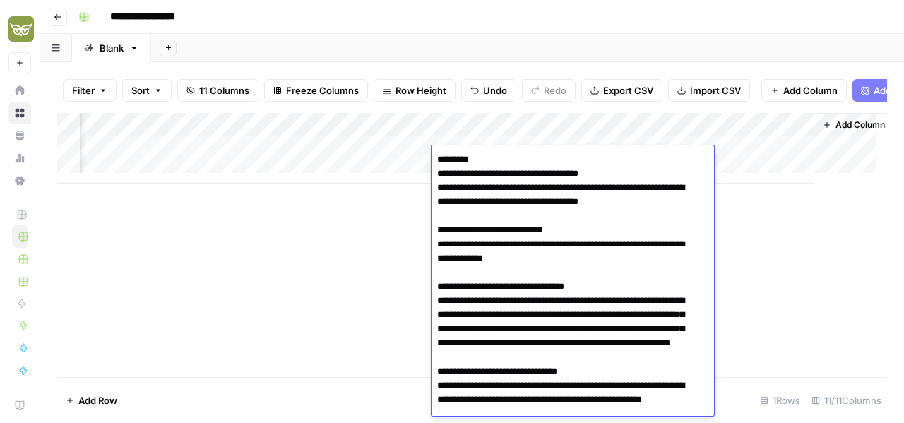
scroll to position [3436, 0]
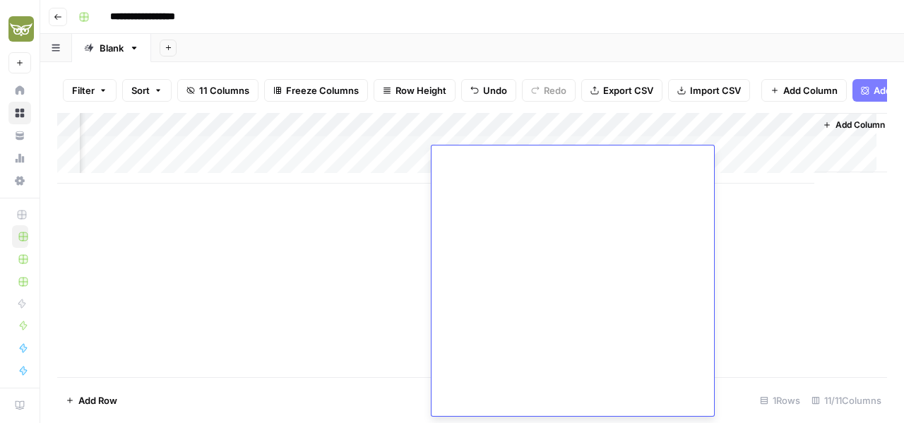
click at [340, 251] on div "Add Column" at bounding box center [472, 245] width 830 height 264
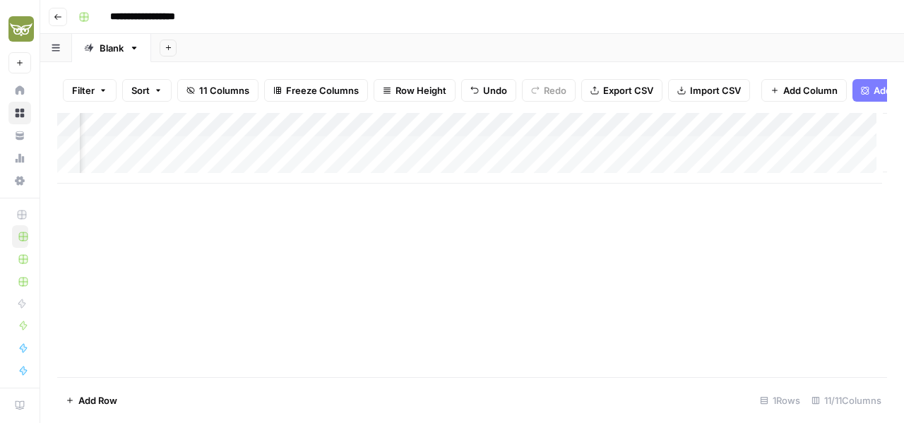
scroll to position [0, 681]
click at [653, 160] on div "Add Column" at bounding box center [472, 148] width 830 height 71
click at [594, 159] on div "Add Column" at bounding box center [472, 148] width 830 height 71
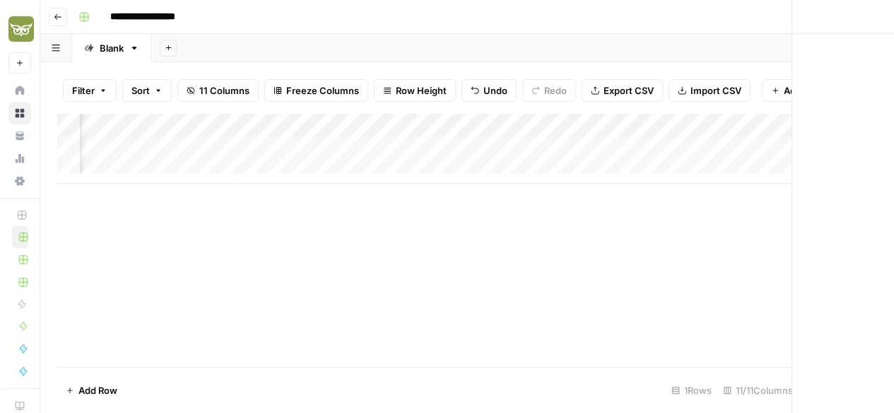
click at [594, 159] on div at bounding box center [606, 159] width 129 height 26
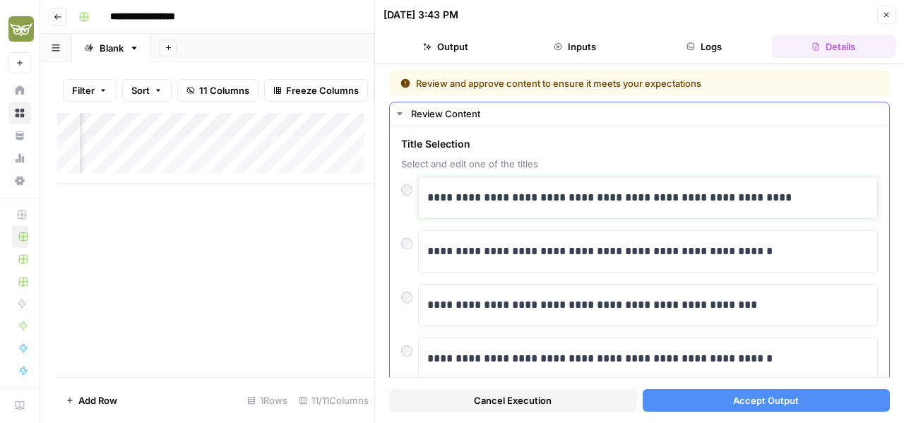
click at [581, 184] on div "**********" at bounding box center [647, 198] width 441 height 30
click at [737, 393] on span "Accept Output" at bounding box center [766, 400] width 66 height 14
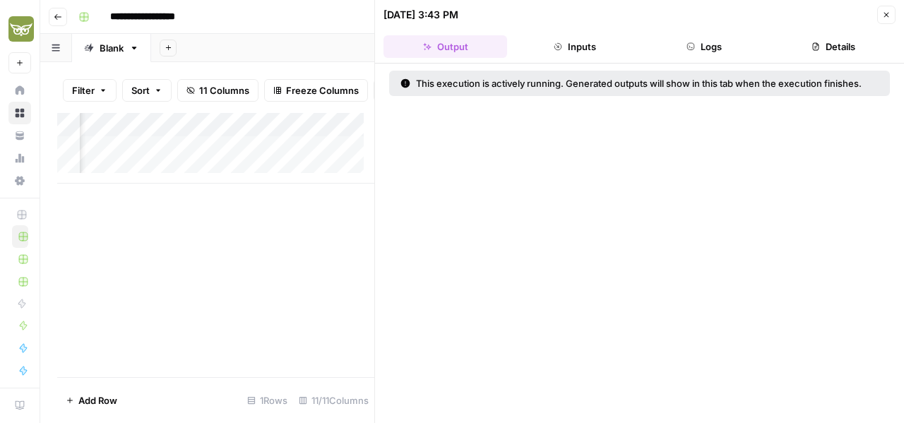
click at [886, 20] on button "Close" at bounding box center [886, 15] width 18 height 18
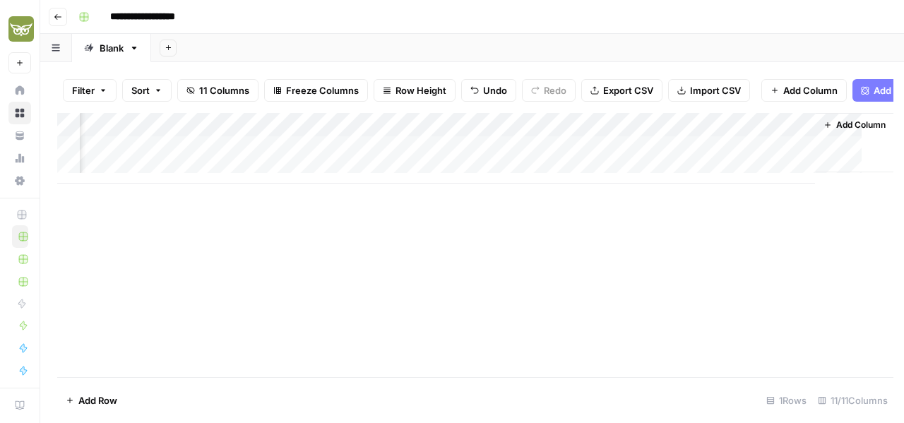
scroll to position [0, 664]
click at [579, 159] on div "Add Column" at bounding box center [472, 148] width 830 height 71
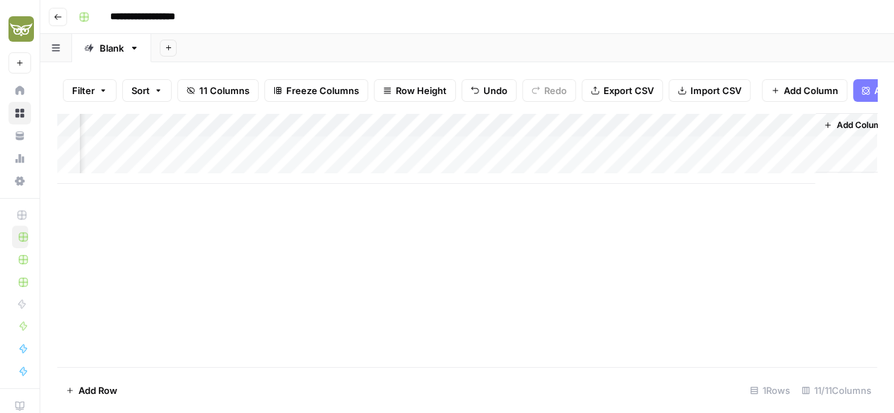
click at [579, 159] on div at bounding box center [623, 159] width 129 height 26
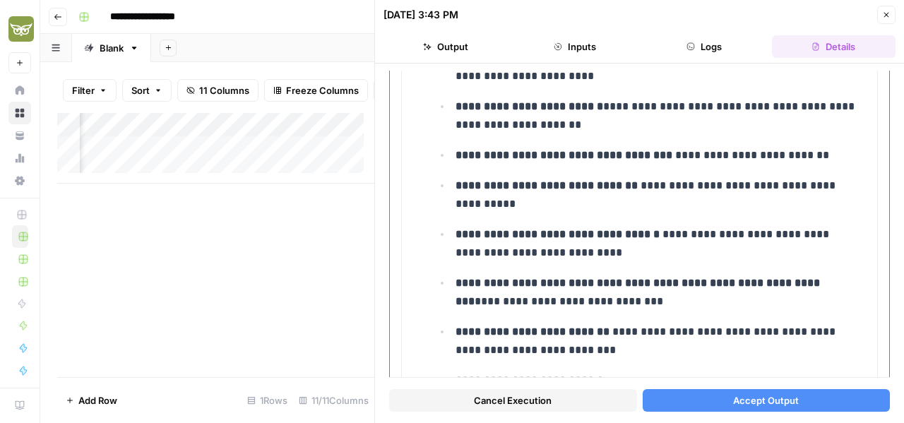
scroll to position [3532, 0]
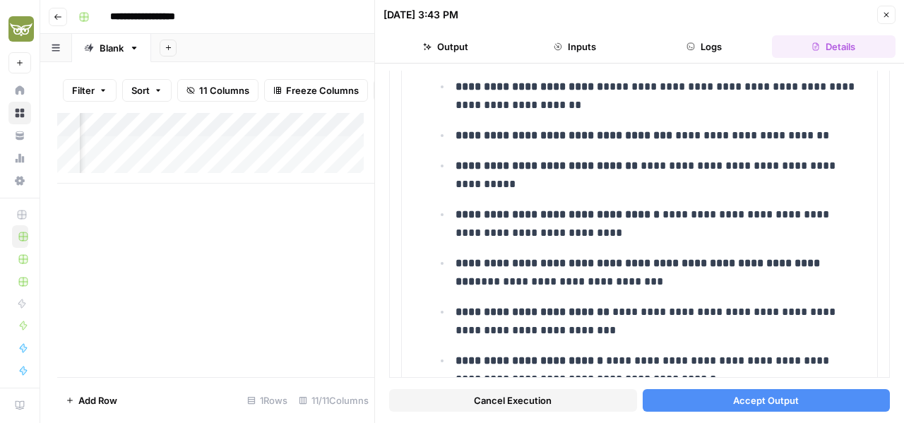
click at [749, 399] on span "Accept Output" at bounding box center [766, 400] width 66 height 14
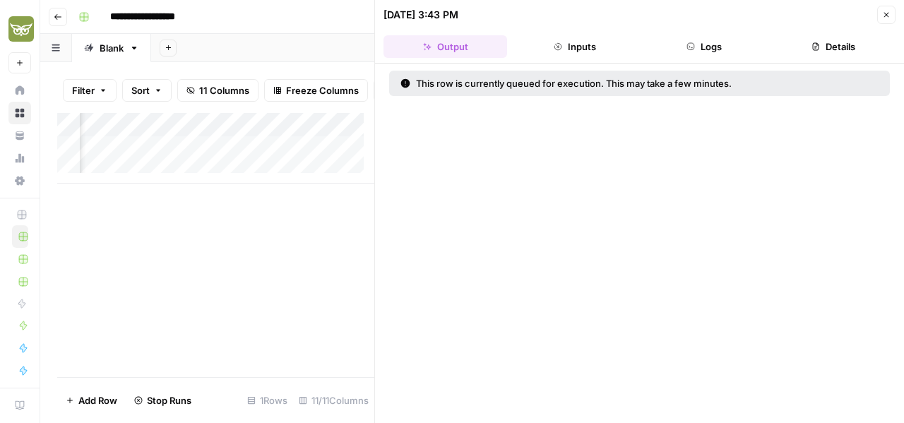
click at [886, 16] on icon "button" at bounding box center [886, 15] width 5 height 5
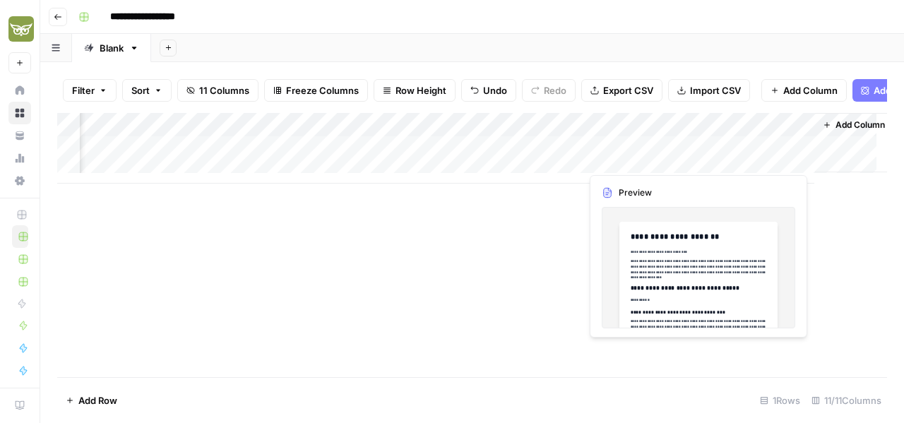
click at [721, 162] on div "Add Column" at bounding box center [472, 148] width 830 height 71
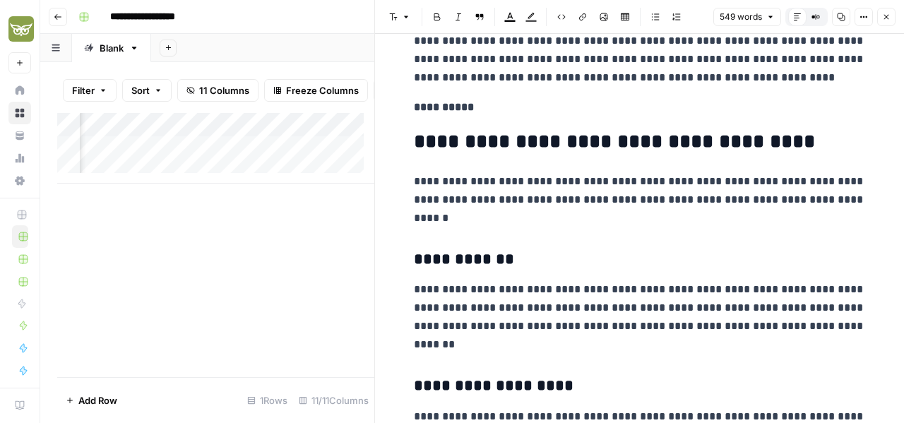
scroll to position [1625, 0]
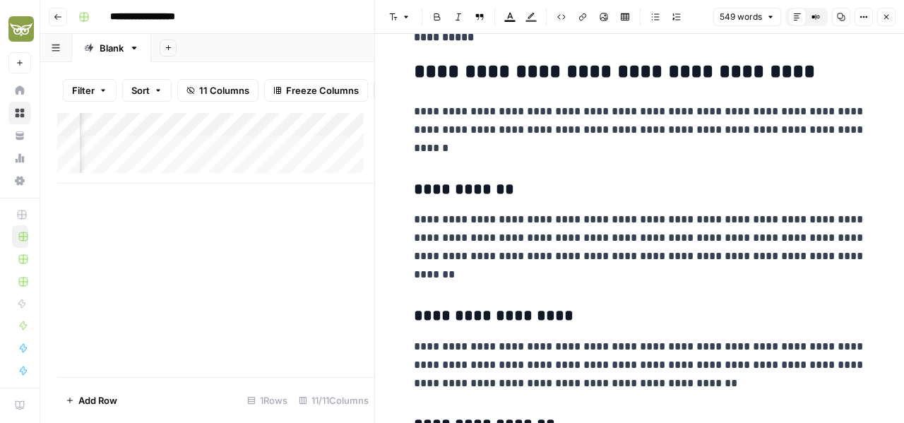
click at [883, 18] on icon "button" at bounding box center [886, 17] width 8 height 8
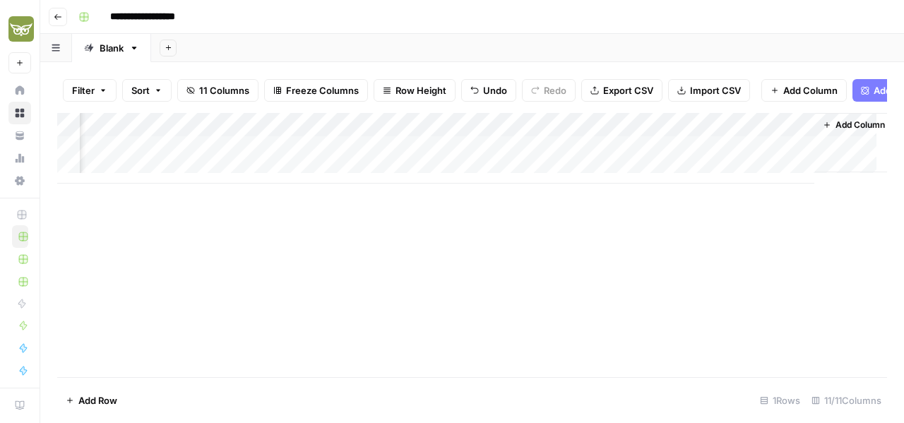
click at [755, 158] on div "Add Column" at bounding box center [472, 148] width 830 height 71
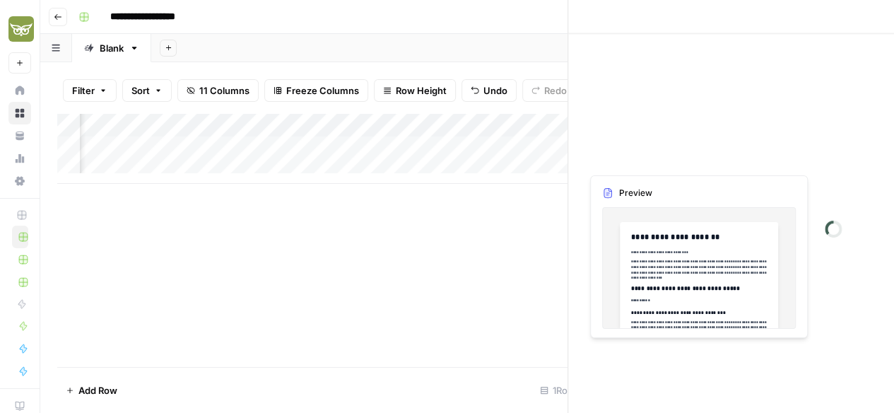
click at [755, 158] on div at bounding box center [750, 159] width 129 height 26
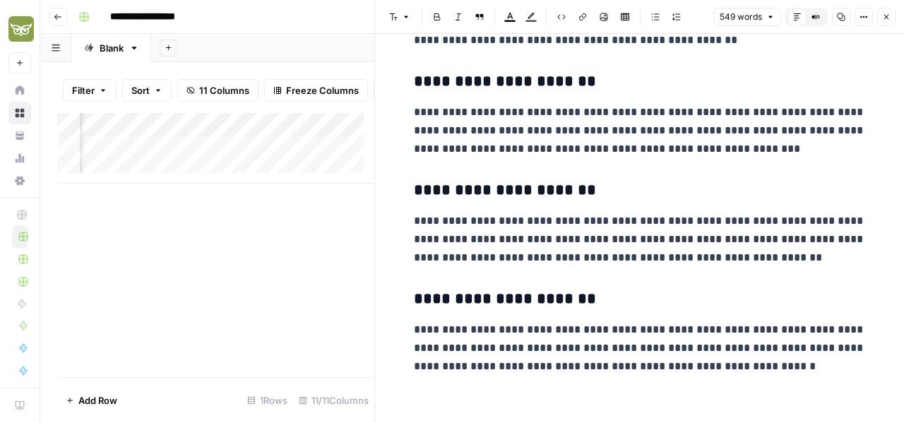
scroll to position [2188, 0]
